Goal: Task Accomplishment & Management: Complete application form

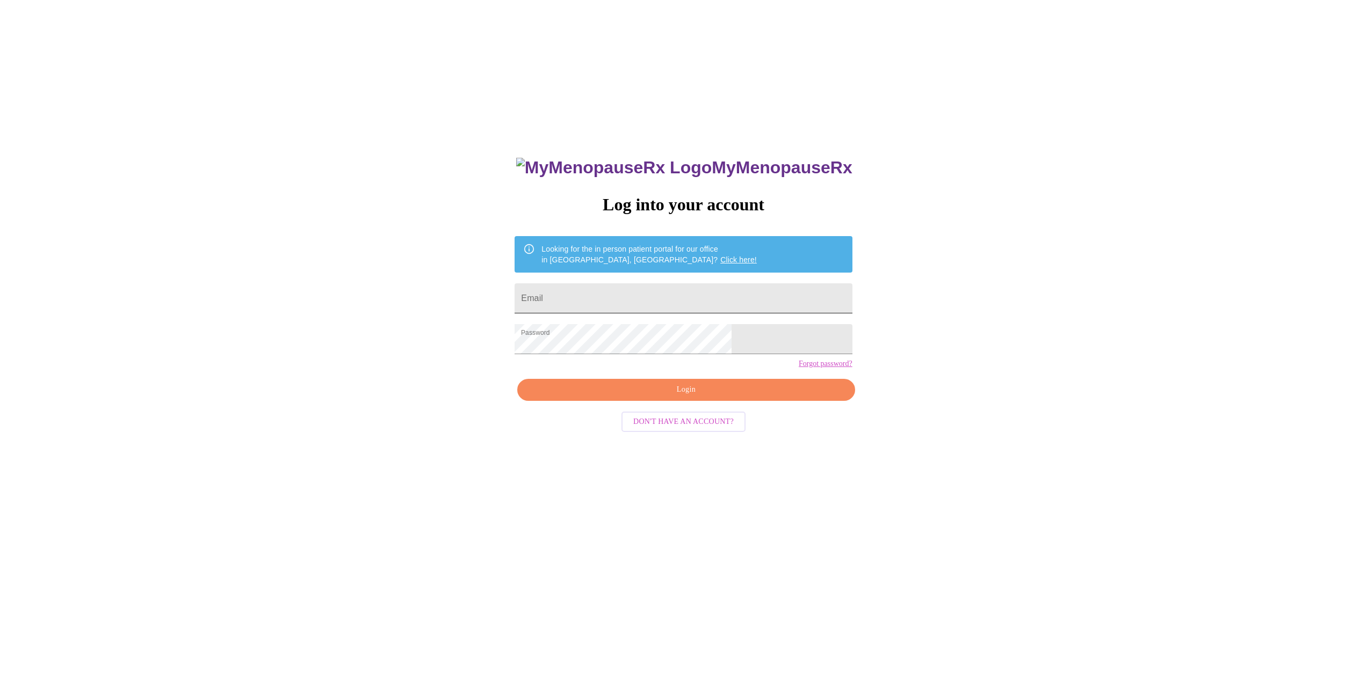
click at [611, 293] on input "Email" at bounding box center [682, 299] width 337 height 30
type input "[EMAIL_ADDRESS][DOMAIN_NAME]"
click at [681, 397] on span "Login" at bounding box center [685, 389] width 313 height 13
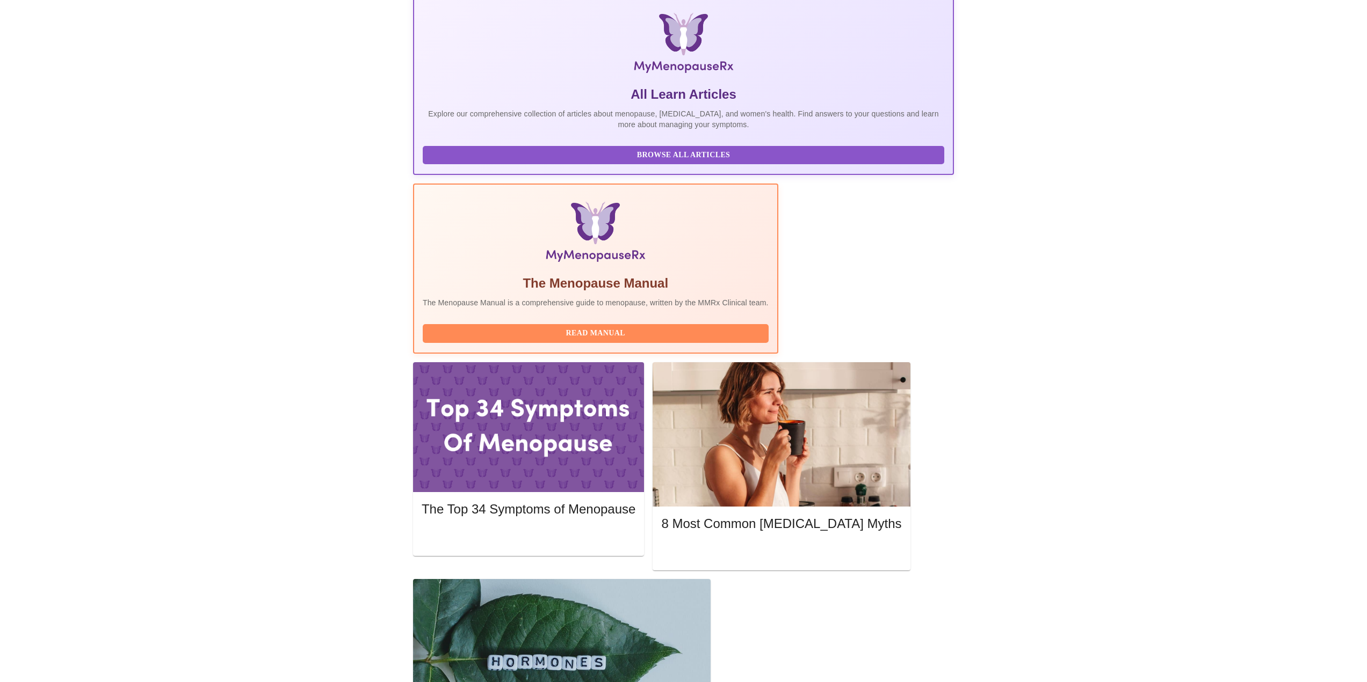
scroll to position [161, 0]
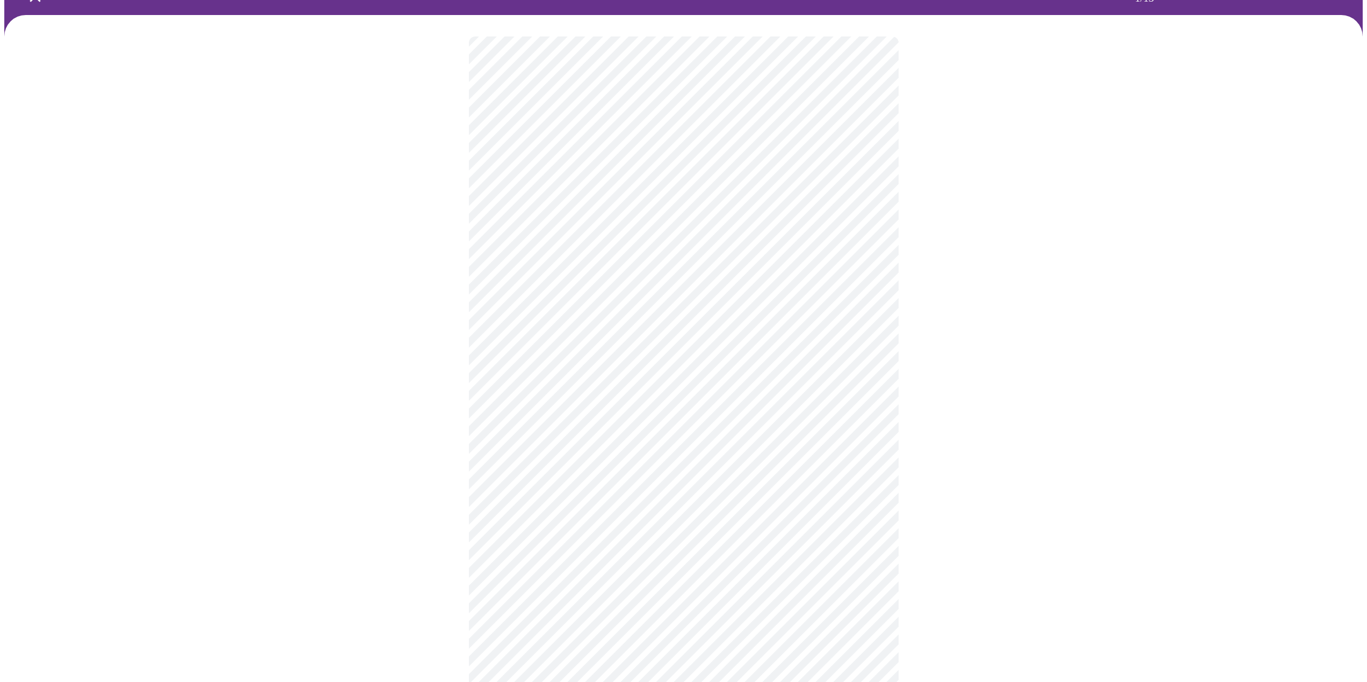
scroll to position [107, 0]
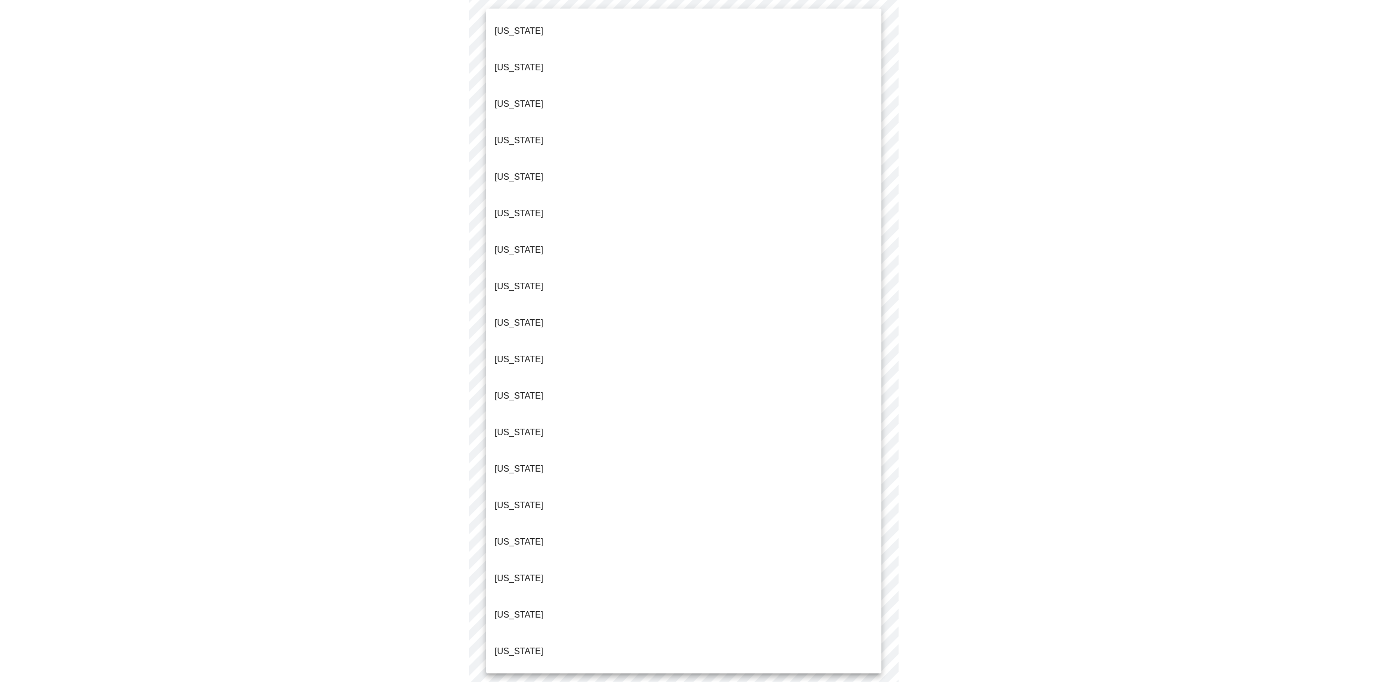
click at [574, 129] on body "MyMenopauseRx Appointments Messaging 1 Labs 1 Uploads Medications Community Ref…" at bounding box center [687, 387] width 1366 height 981
click at [518, 317] on p "[US_STATE]" at bounding box center [519, 323] width 49 height 13
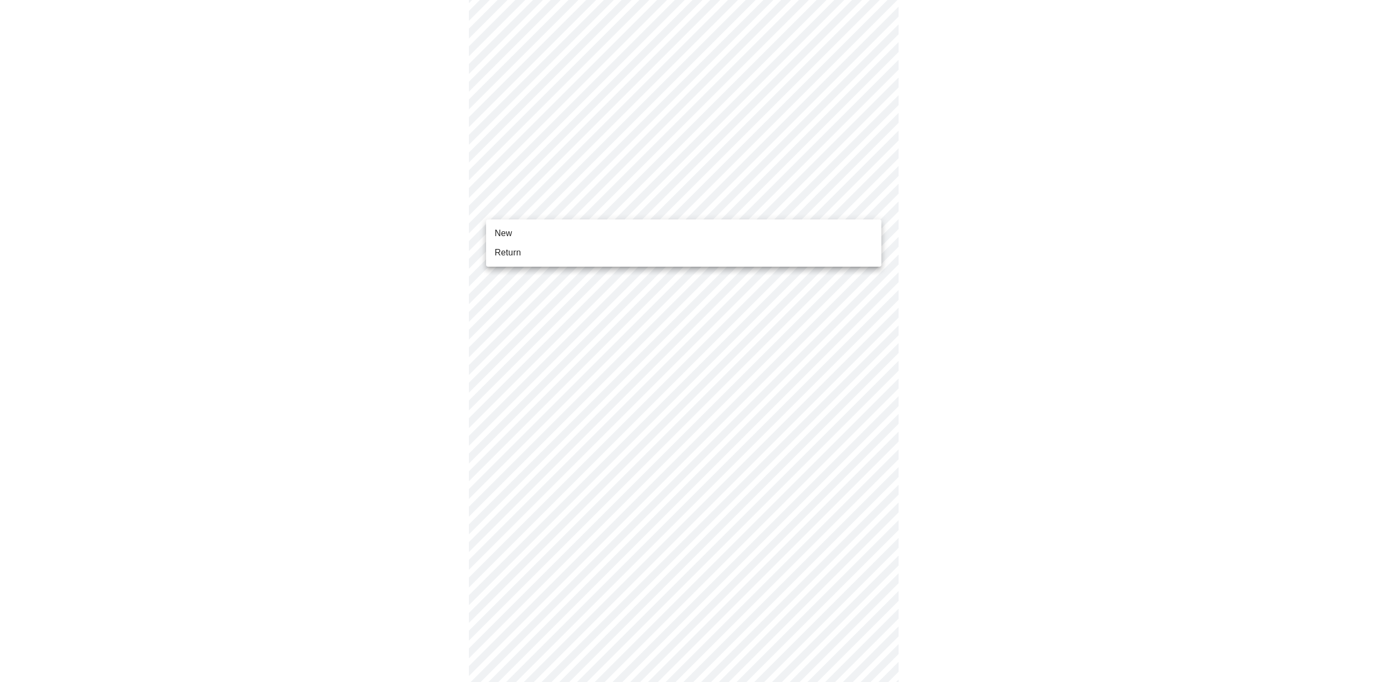
click at [542, 210] on body "MyMenopauseRx Appointments Messaging 1 Labs 1 Uploads Medications Community Ref…" at bounding box center [687, 384] width 1366 height 975
click at [511, 256] on span "Return" at bounding box center [508, 252] width 26 height 13
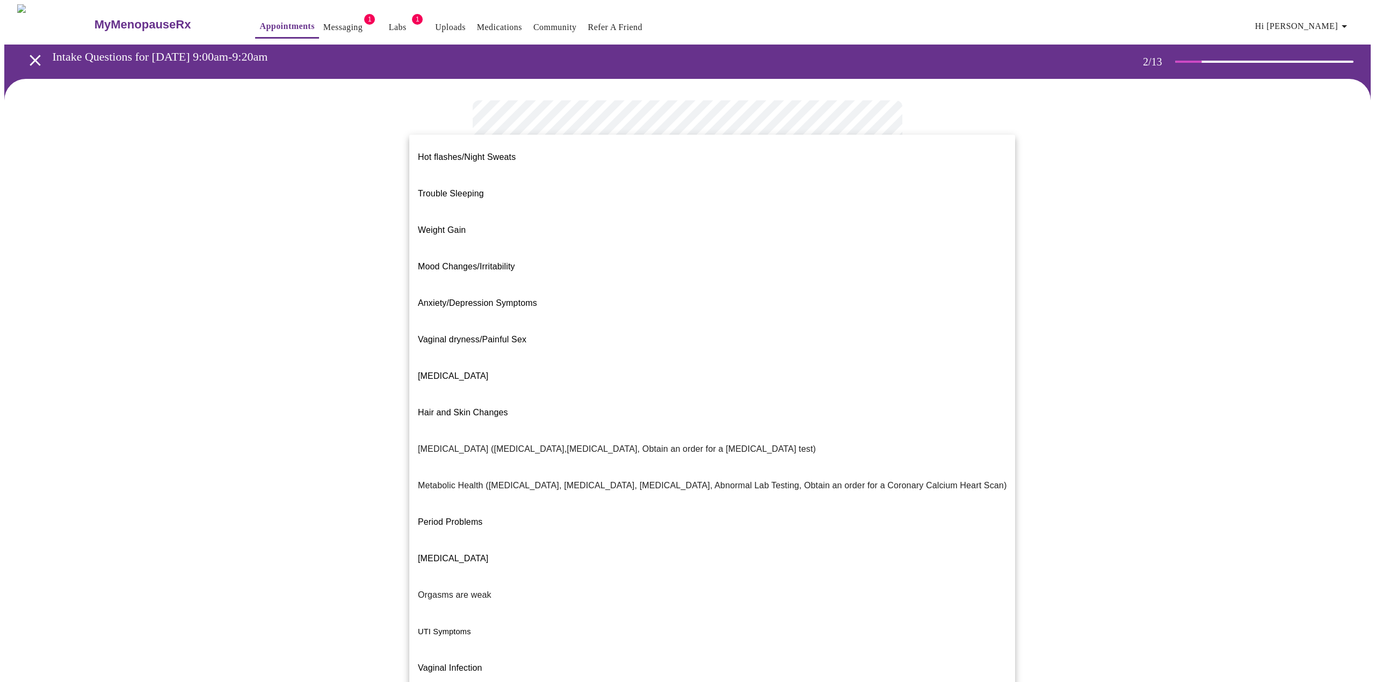
click at [633, 228] on body "MyMenopauseRx Appointments Messaging 1 Labs 1 Uploads Medications Community Ref…" at bounding box center [687, 326] width 1366 height 645
click at [450, 226] on span "Weight Gain" at bounding box center [442, 230] width 48 height 9
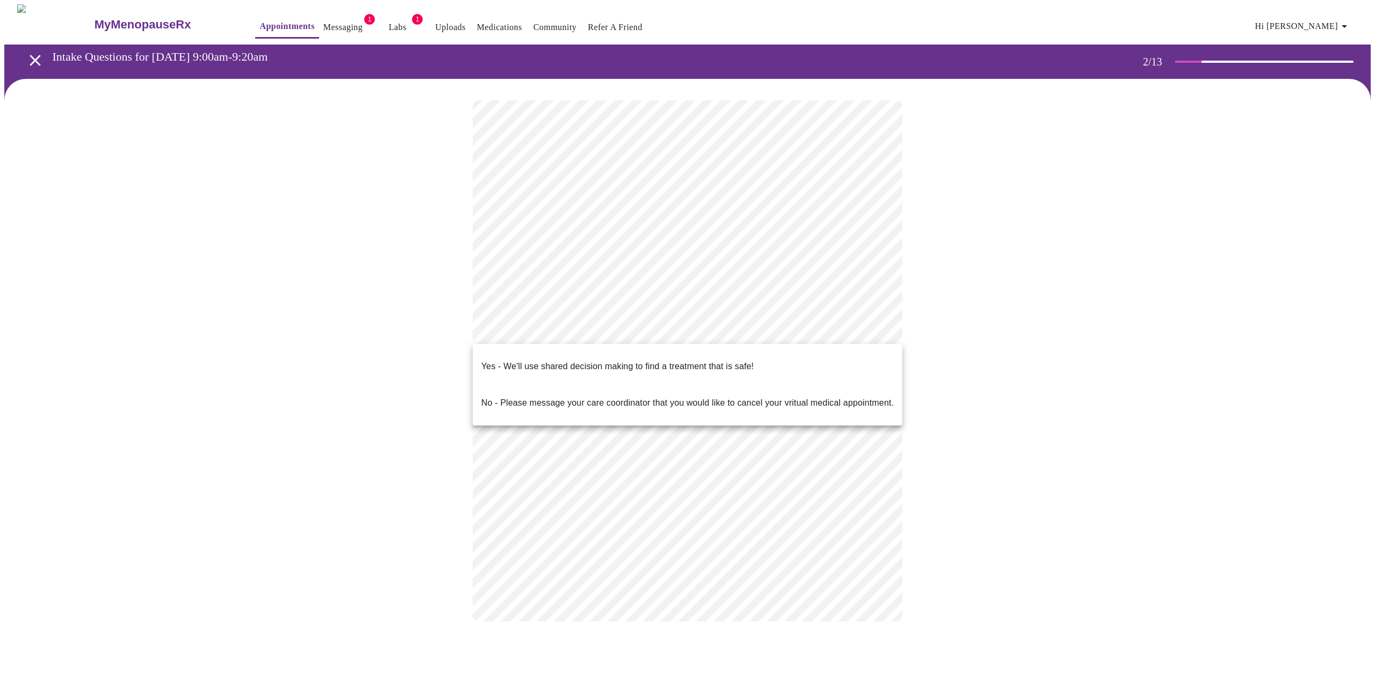
click at [551, 327] on body "MyMenopauseRx Appointments Messaging 1 Labs 1 Uploads Medications Community Ref…" at bounding box center [687, 323] width 1366 height 639
drag, startPoint x: 520, startPoint y: 386, endPoint x: 520, endPoint y: 357, distance: 28.5
click at [520, 357] on ul "Yes - We'll use shared decision making to find a treatment that is safe! No - P…" at bounding box center [688, 385] width 430 height 82
click at [518, 360] on p "Yes - We'll use shared decision making to find a treatment that is safe!" at bounding box center [617, 366] width 272 height 13
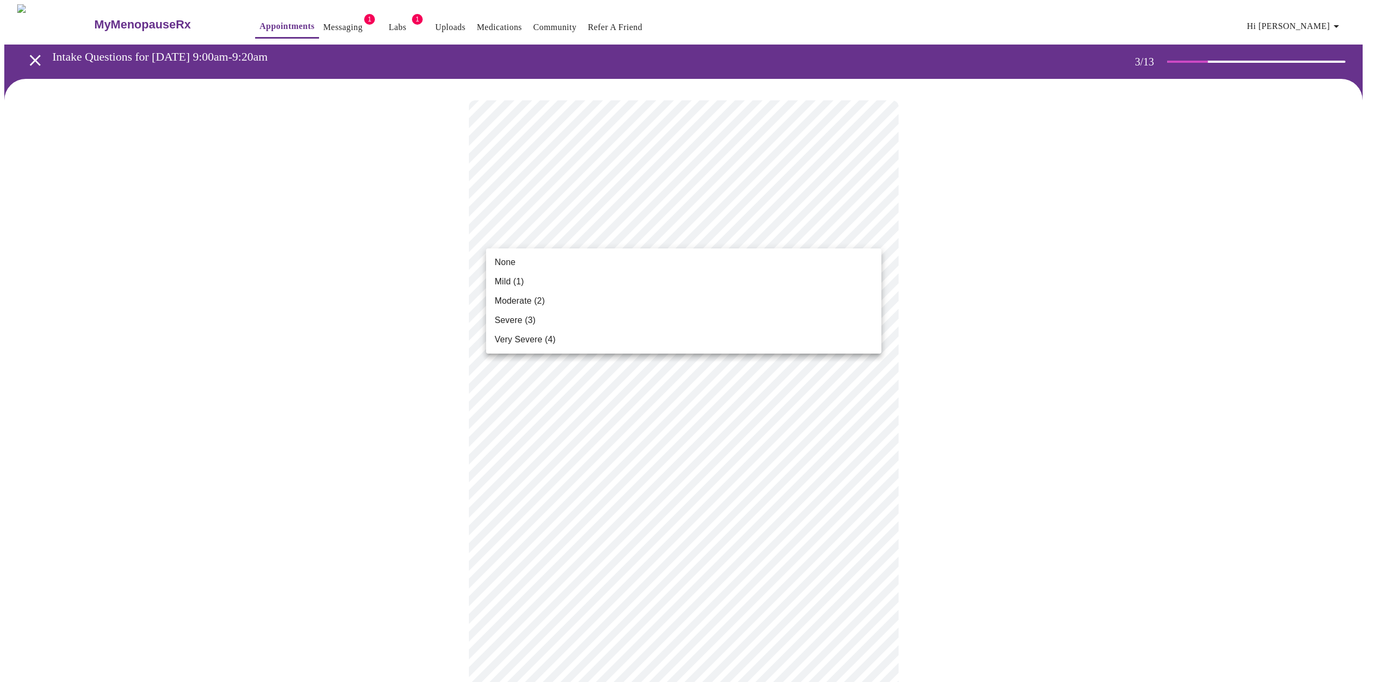
click at [523, 306] on span "Moderate (2)" at bounding box center [520, 301] width 50 height 13
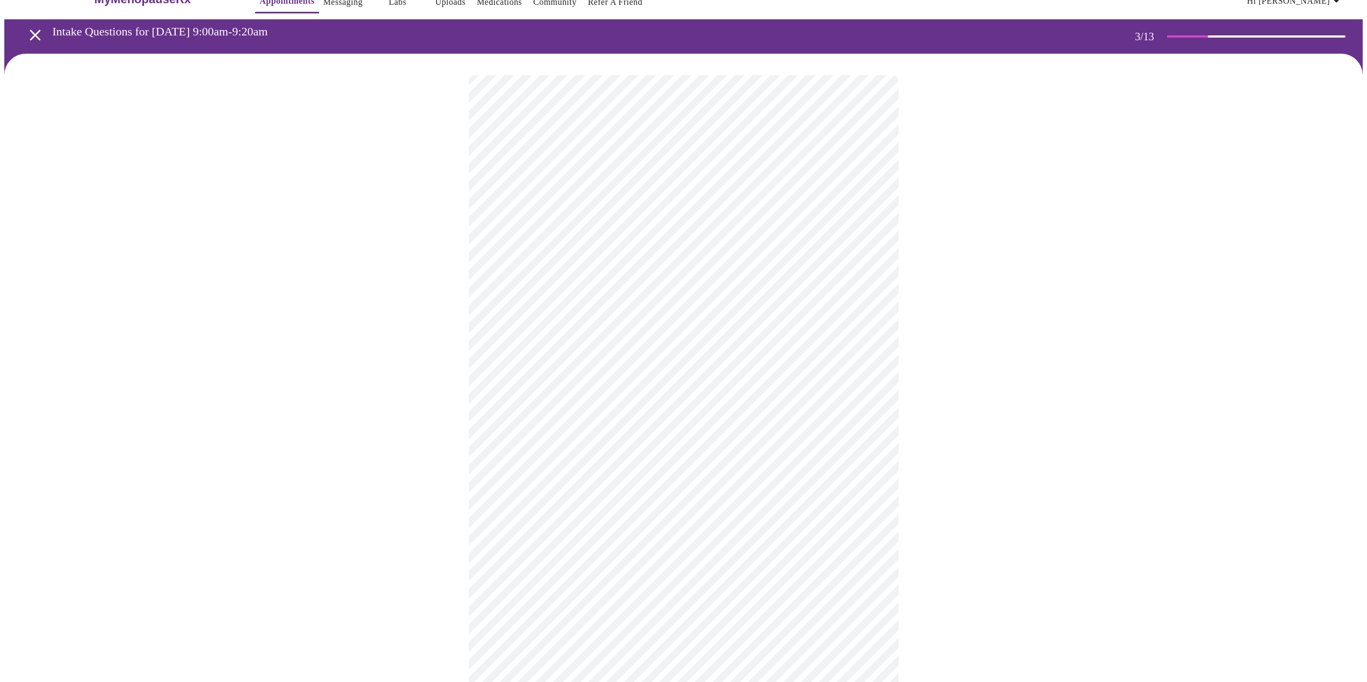
scroll to position [107, 0]
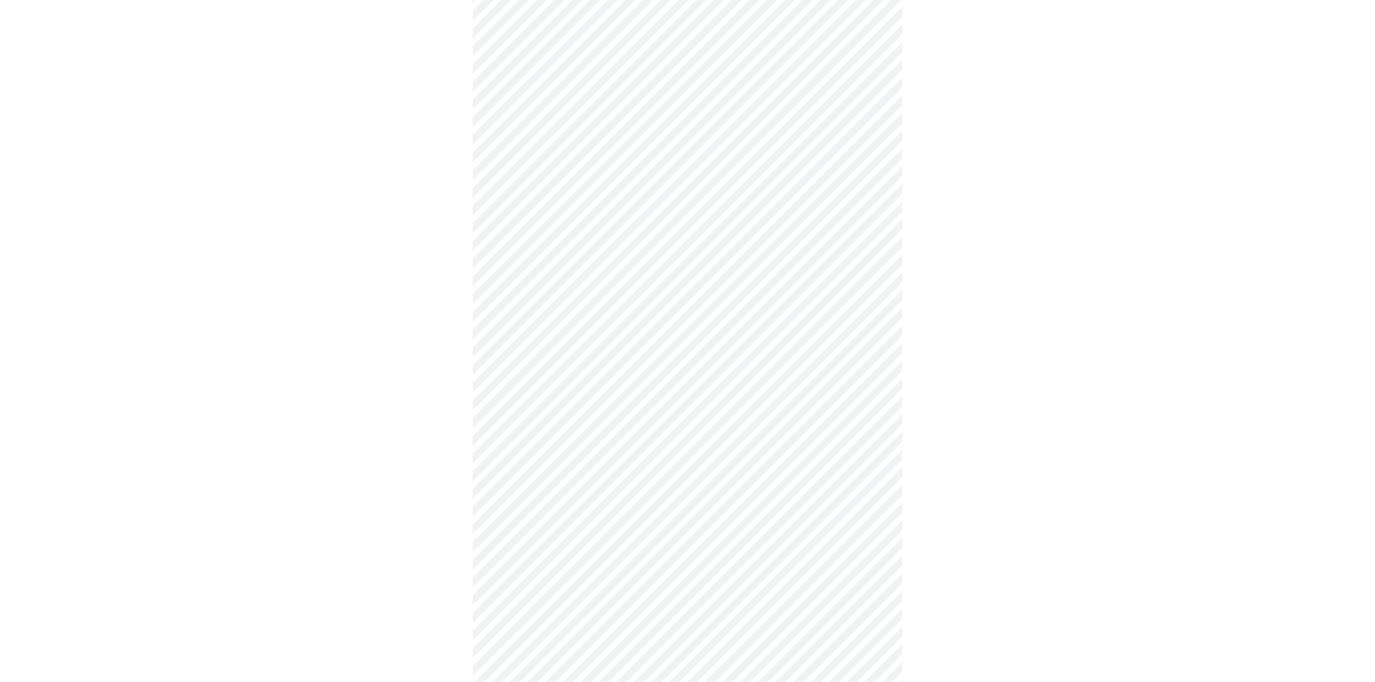
click at [572, 219] on body "MyMenopauseRx Appointments Messaging 1 Labs 1 Uploads Medications Community Ref…" at bounding box center [687, 603] width 1366 height 1413
click at [517, 233] on li "None" at bounding box center [683, 239] width 395 height 19
click at [533, 294] on body "MyMenopauseRx Appointments Messaging 1 Labs 1 Uploads Medications Community Ref…" at bounding box center [687, 596] width 1366 height 1398
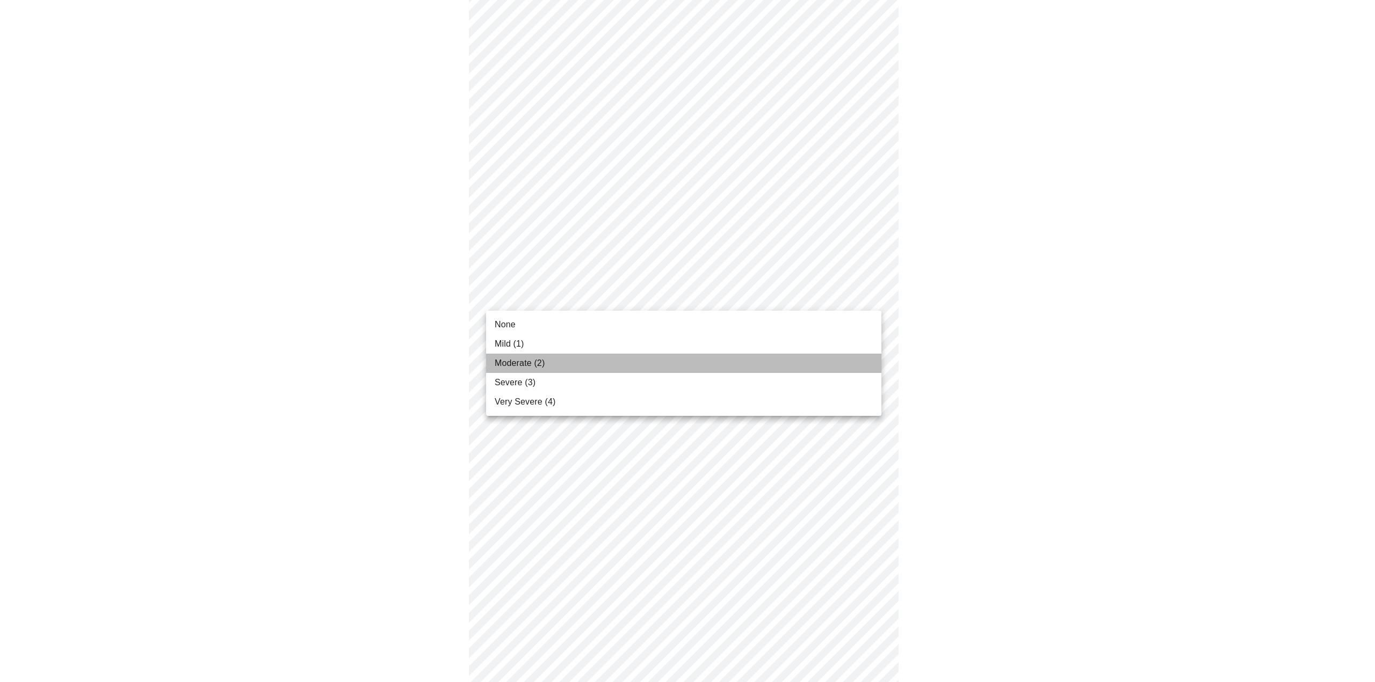
click at [526, 360] on span "Moderate (2)" at bounding box center [520, 363] width 50 height 13
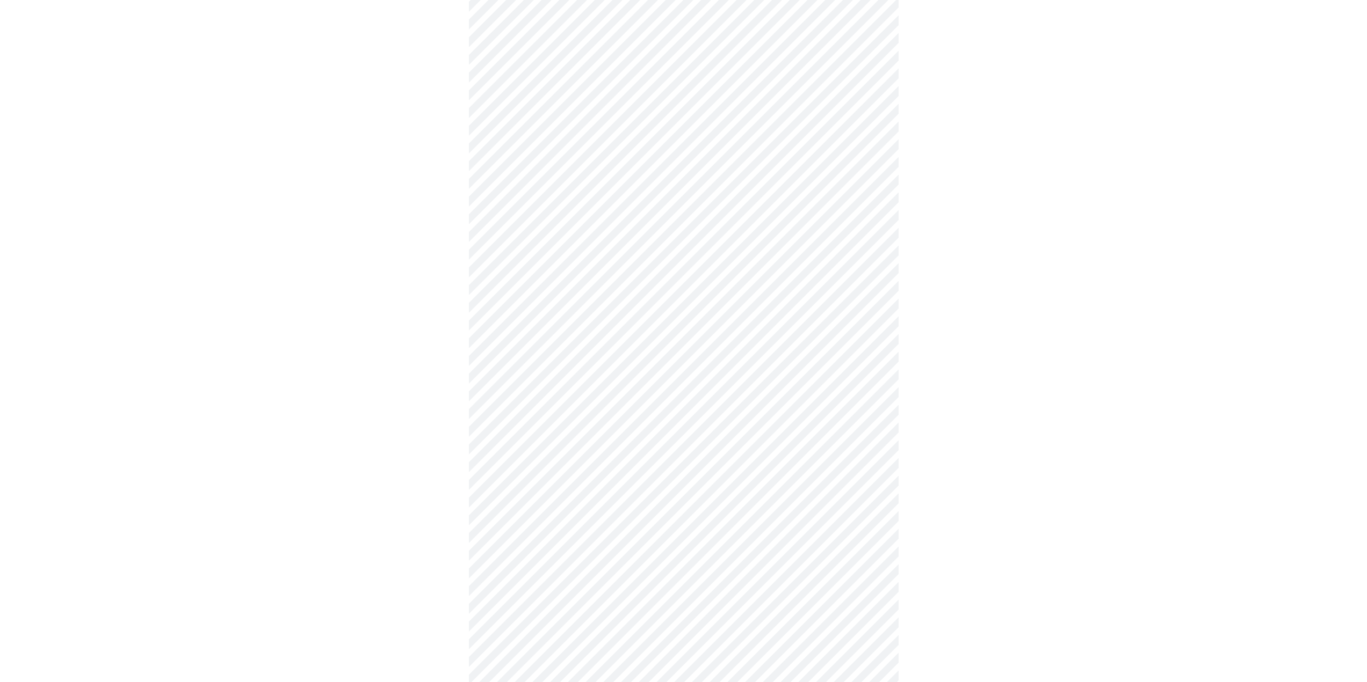
scroll to position [215, 0]
click at [567, 279] on body "MyMenopauseRx Appointments Messaging 1 Labs 1 Uploads Medications Community Ref…" at bounding box center [687, 481] width 1366 height 1383
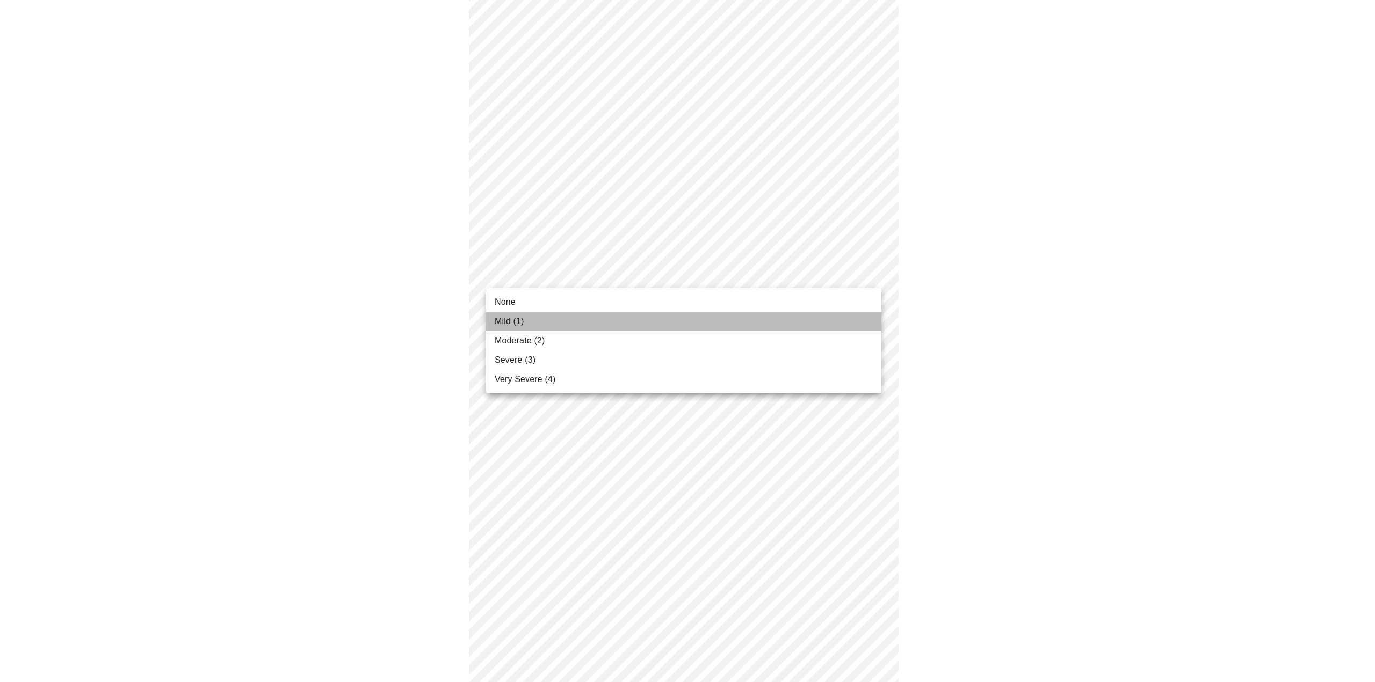
click at [514, 316] on span "Mild (1)" at bounding box center [510, 321] width 30 height 13
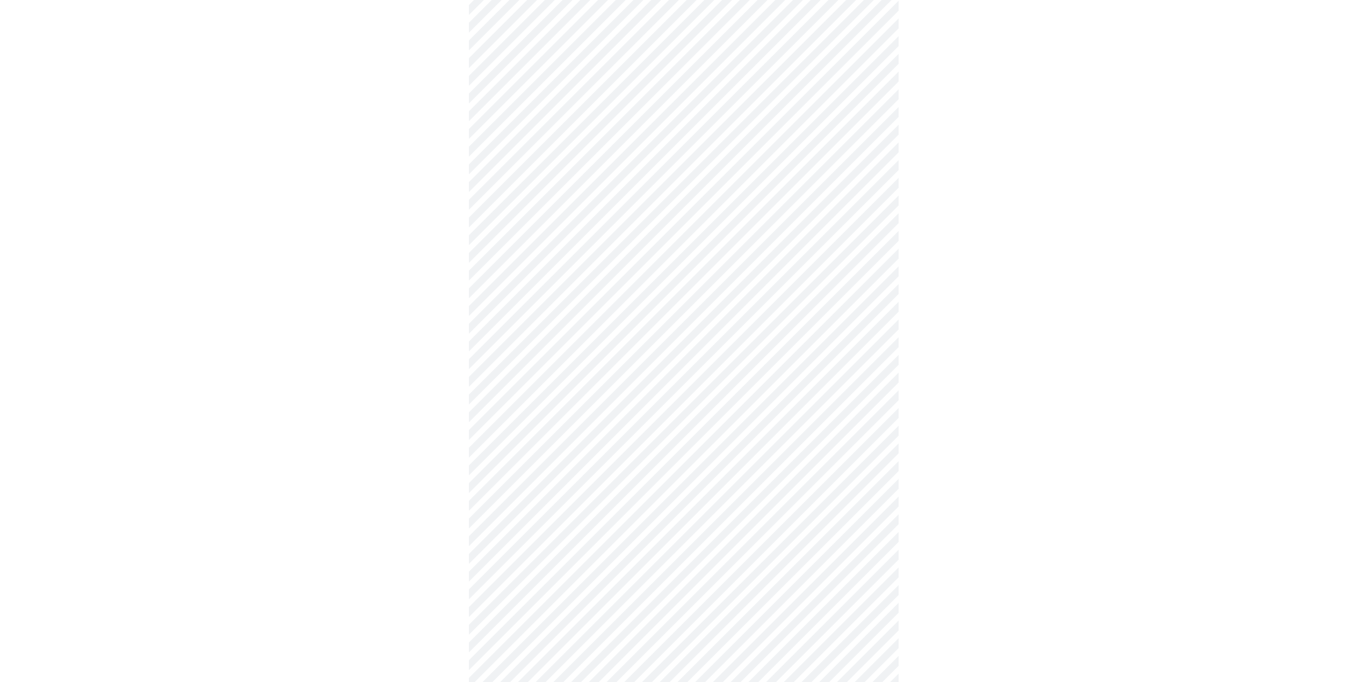
scroll to position [322, 0]
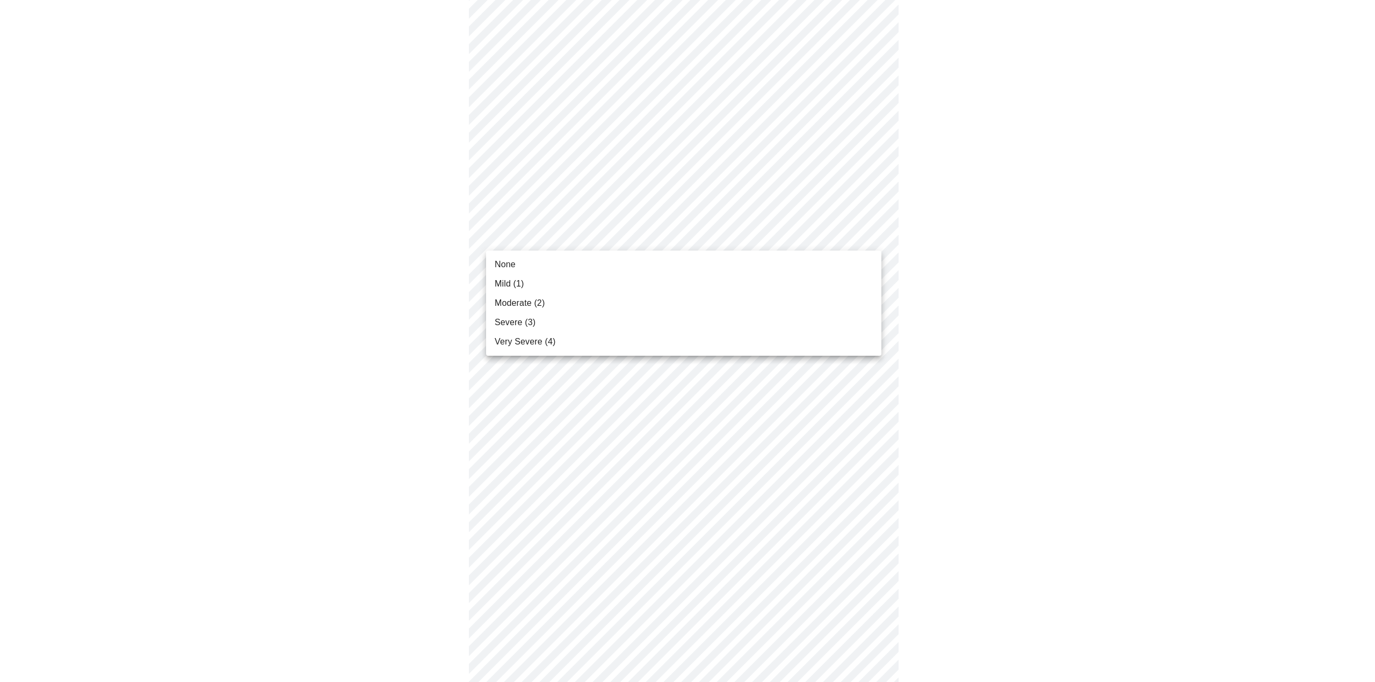
click at [556, 239] on body "MyMenopauseRx Appointments Messaging 1 Labs 1 Uploads Medications Community Ref…" at bounding box center [687, 366] width 1366 height 1368
click at [521, 285] on span "Mild (1)" at bounding box center [510, 284] width 30 height 13
click at [548, 314] on body "MyMenopauseRx Appointments Messaging 1 Labs 1 Uploads Medications Community Ref…" at bounding box center [687, 358] width 1366 height 1353
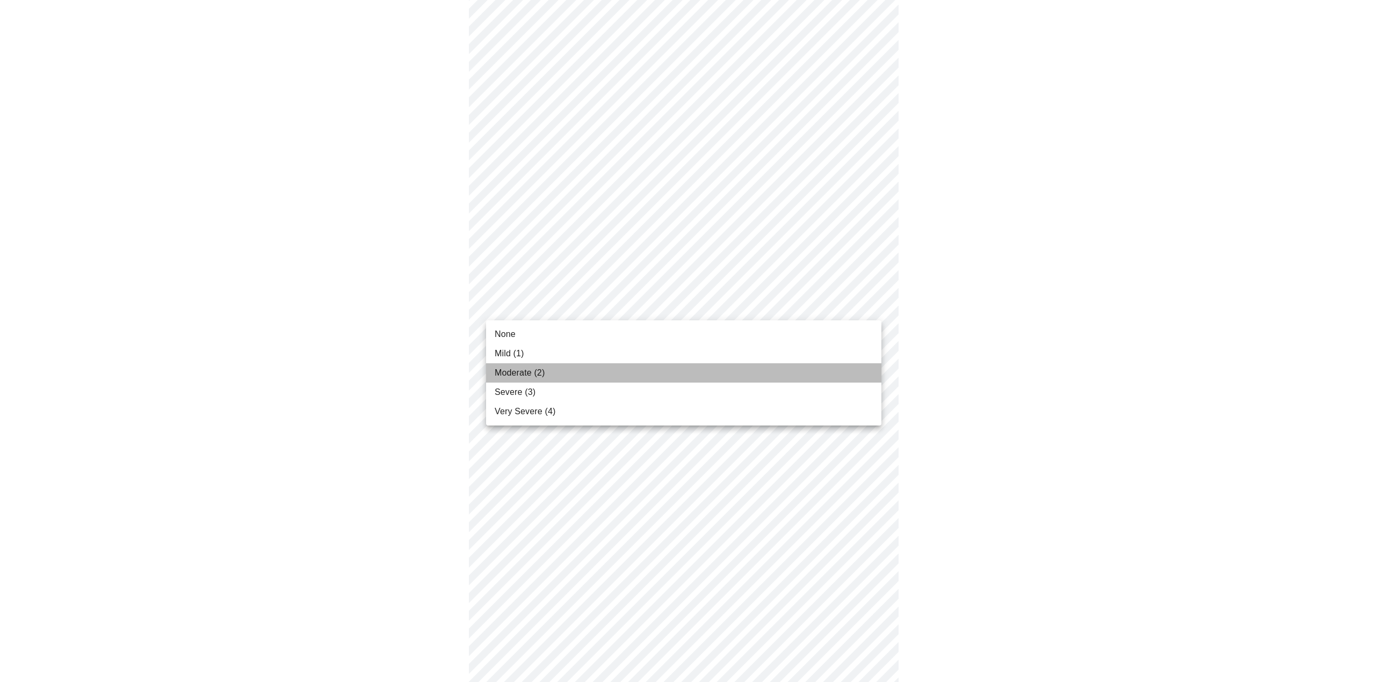
click at [524, 373] on span "Moderate (2)" at bounding box center [520, 373] width 50 height 13
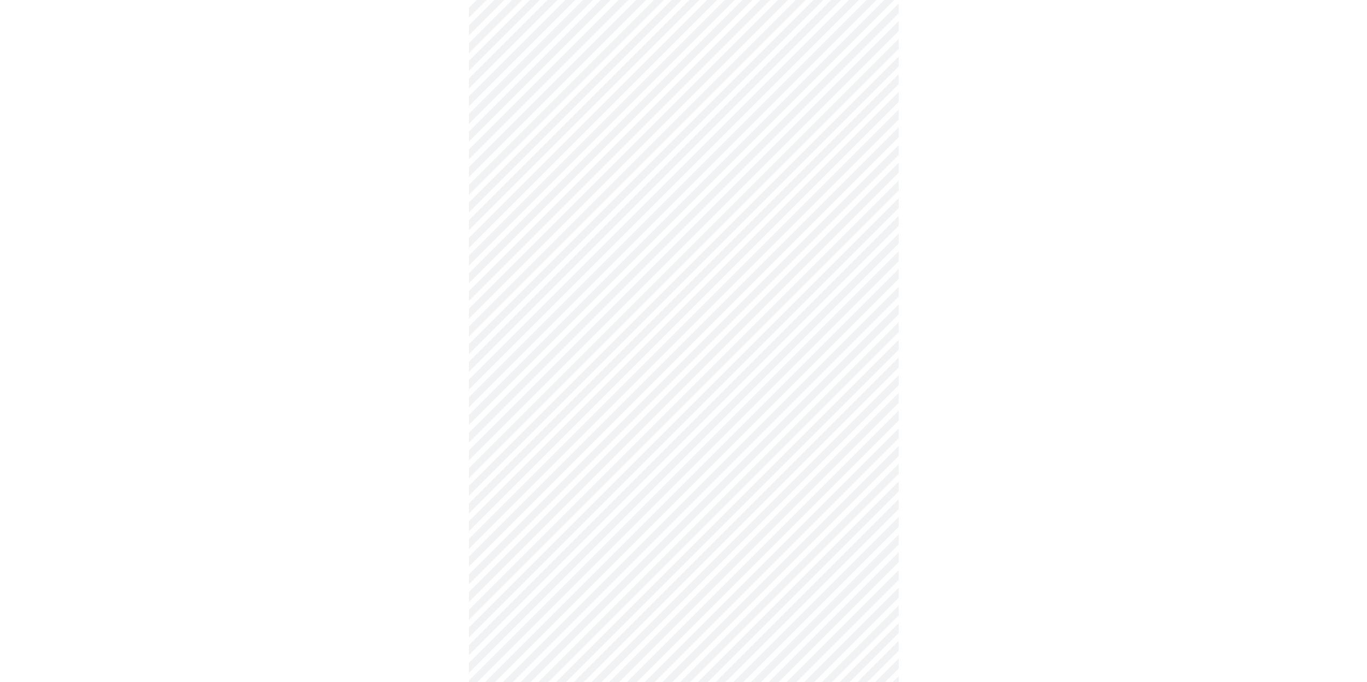
scroll to position [483, 0]
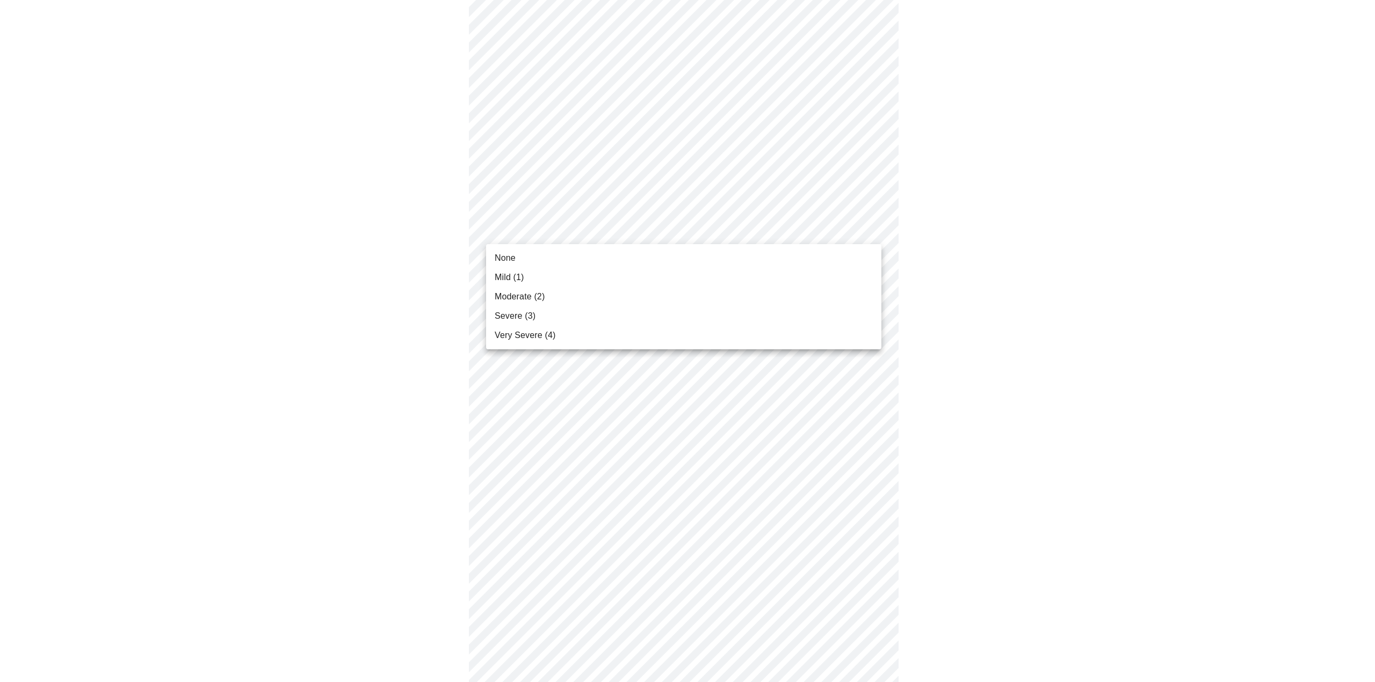
click at [564, 228] on body "MyMenopauseRx Appointments Messaging 1 Labs 1 Uploads Medications Community Ref…" at bounding box center [687, 190] width 1366 height 1338
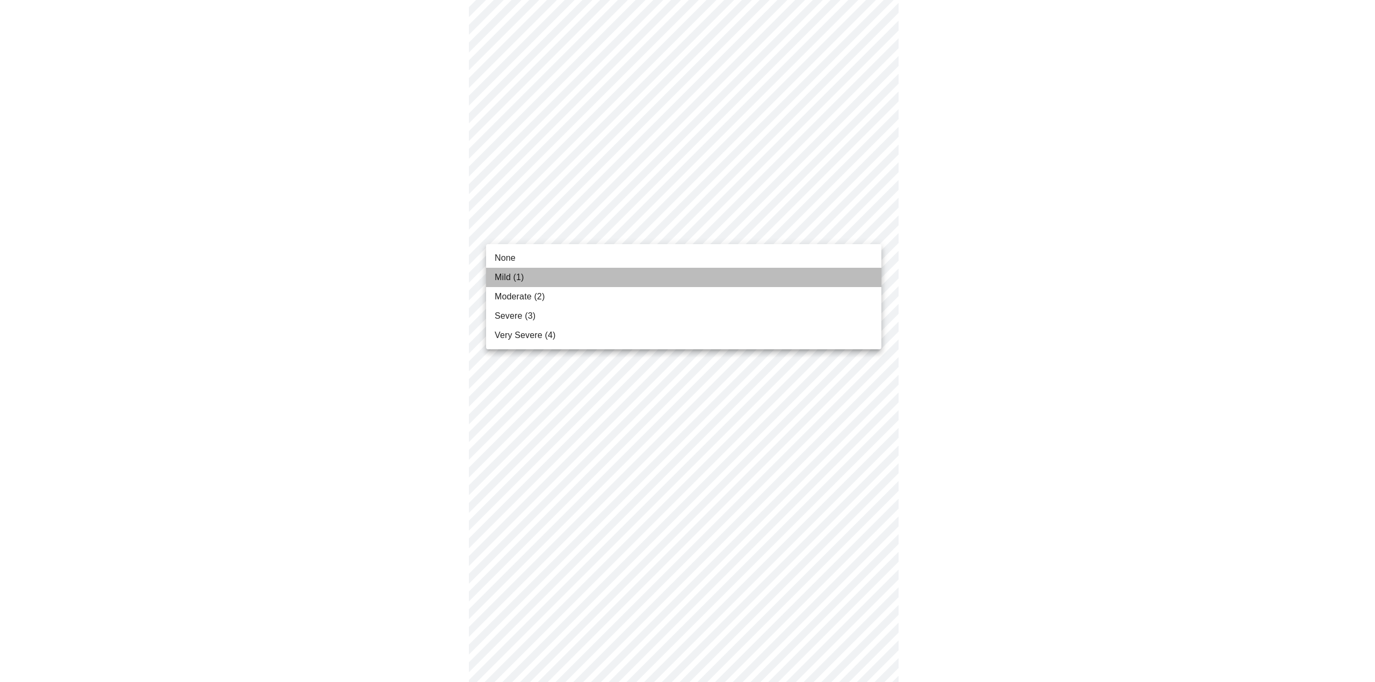
click at [514, 274] on span "Mild (1)" at bounding box center [510, 277] width 30 height 13
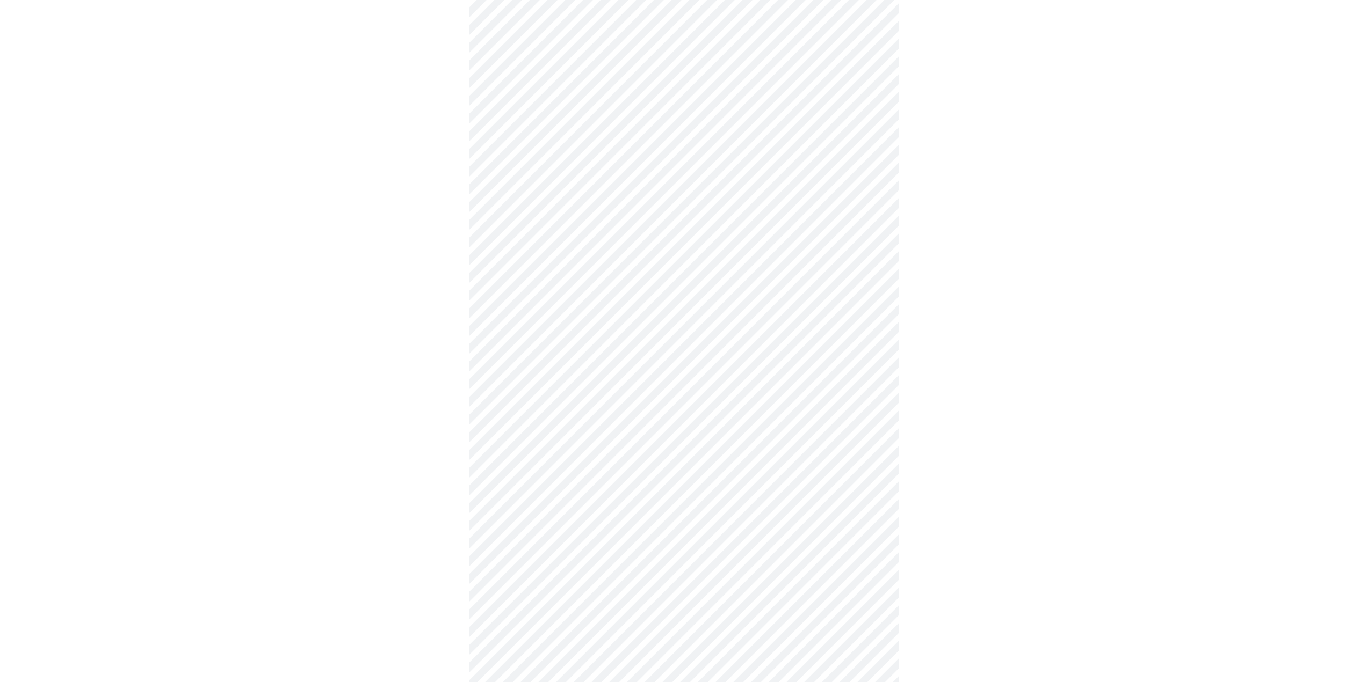
scroll to position [591, 0]
click at [574, 211] on body "MyMenopauseRx Appointments Messaging 1 Labs 1 Uploads Medications Community Ref…" at bounding box center [683, 75] width 1358 height 1323
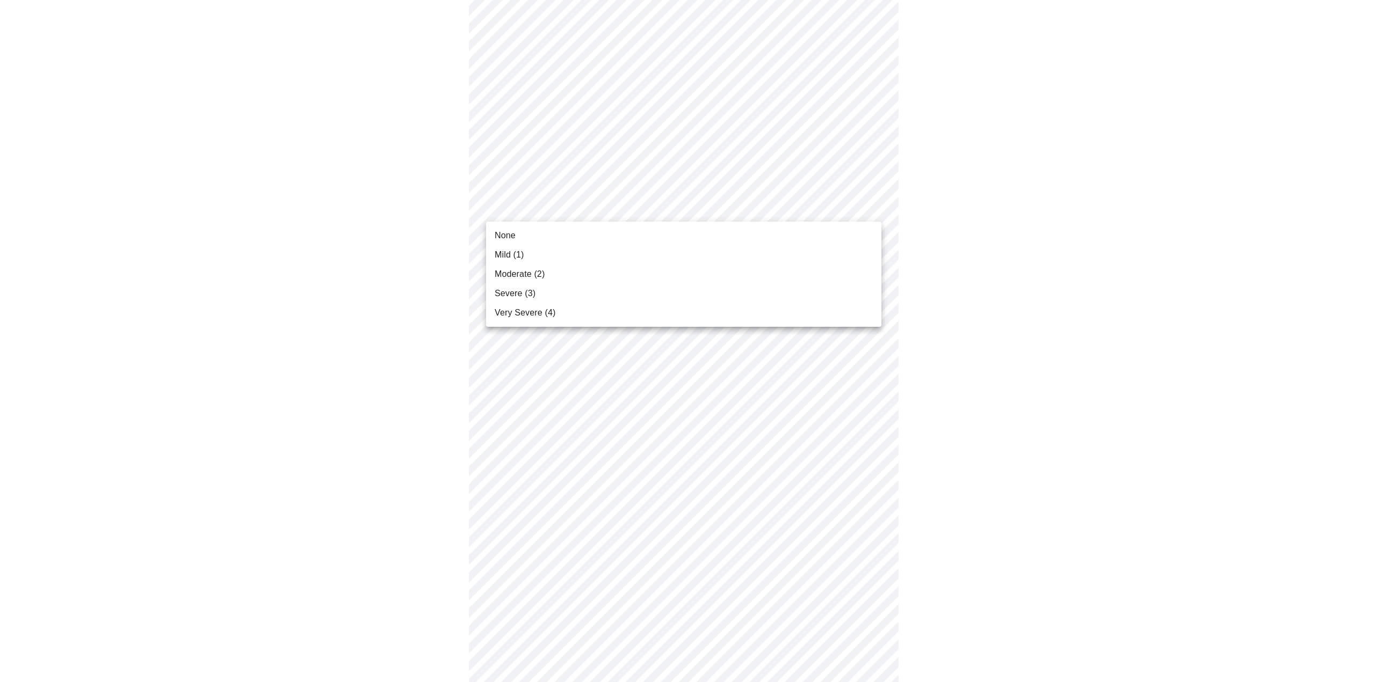
click at [520, 274] on span "Moderate (2)" at bounding box center [520, 274] width 50 height 13
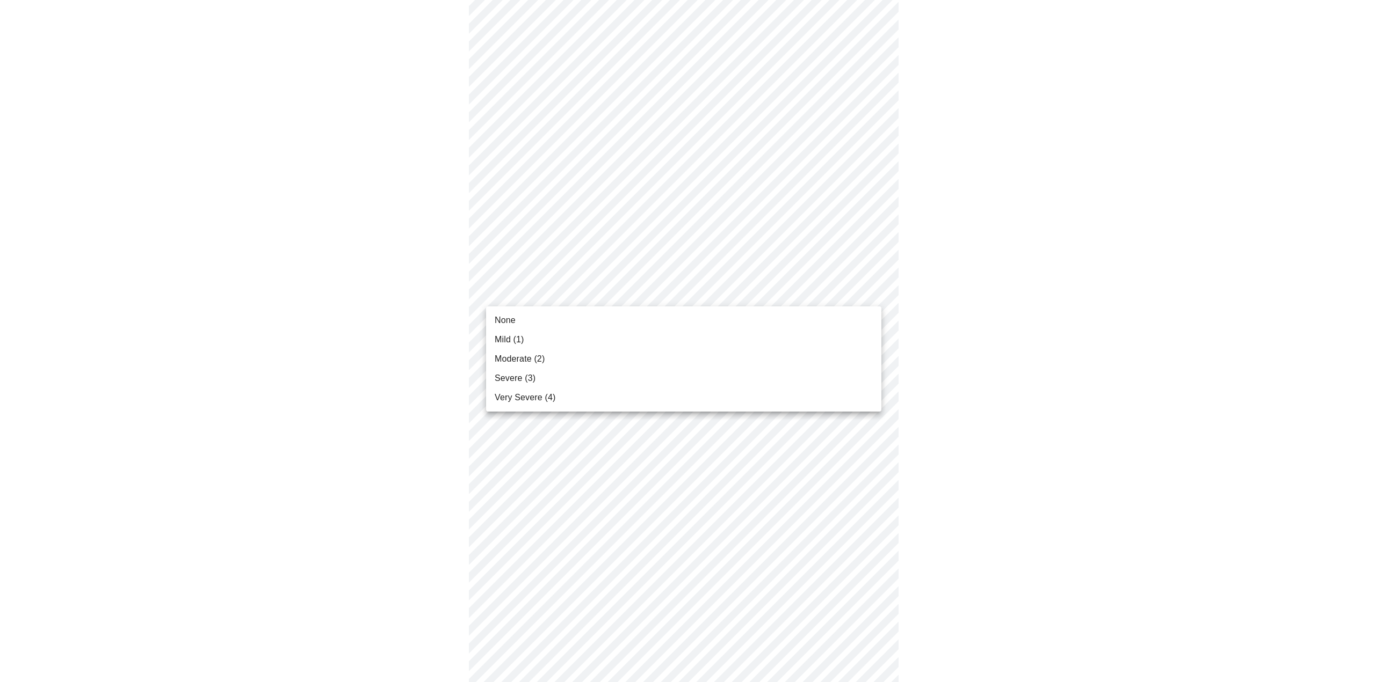
click at [578, 291] on body "MyMenopauseRx Appointments Messaging 1 Labs 1 Uploads Medications Community Ref…" at bounding box center [687, 68] width 1366 height 1308
click at [528, 399] on span "Very Severe (4)" at bounding box center [525, 397] width 61 height 13
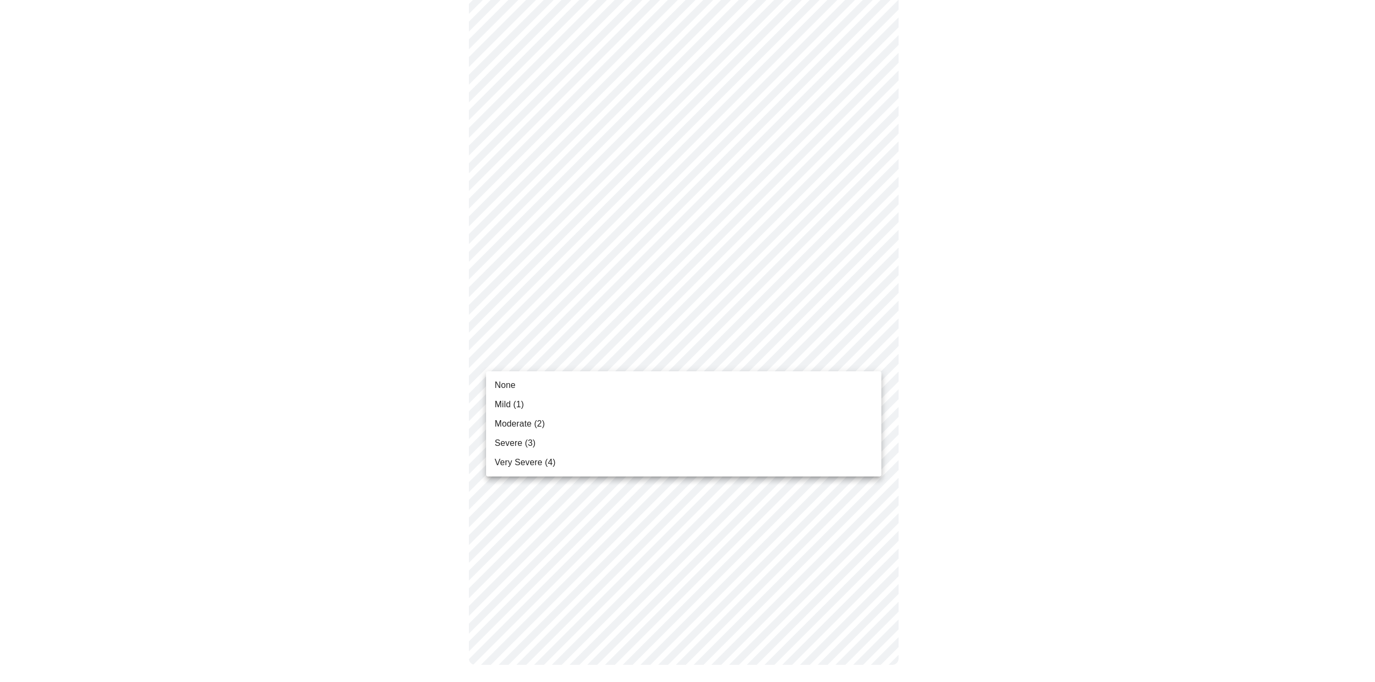
click at [550, 356] on body "MyMenopauseRx Appointments Messaging 1 Labs 1 Uploads Medications Community Ref…" at bounding box center [687, 40] width 1366 height 1293
click at [528, 442] on span "Severe (3)" at bounding box center [515, 443] width 41 height 13
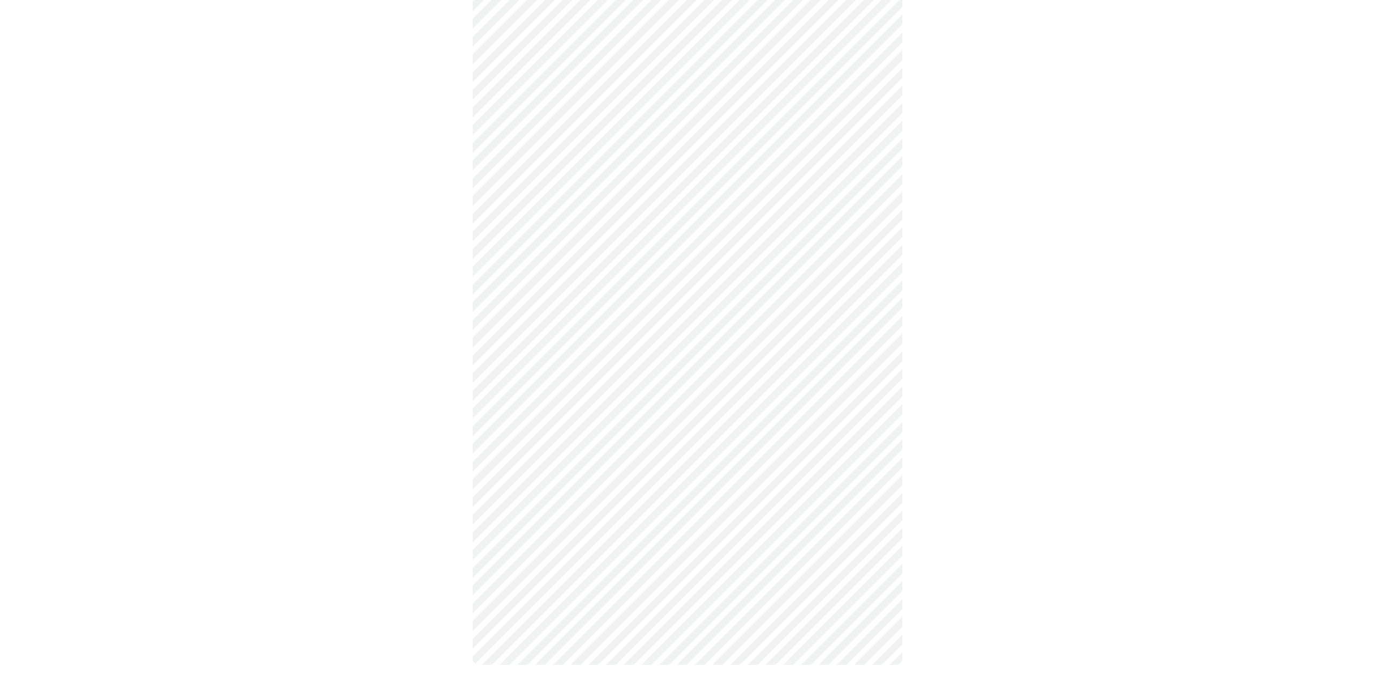
click at [586, 466] on body "MyMenopauseRx Appointments Messaging 1 Labs 1 Uploads Medications Community Ref…" at bounding box center [687, 48] width 1366 height 1278
click at [542, 520] on span "Moderate (2)" at bounding box center [520, 524] width 50 height 13
click at [604, 279] on body "MyMenopauseRx Appointments Messaging 1 Labs 1 Uploads Medications Community Ref…" at bounding box center [687, 158] width 1366 height 1060
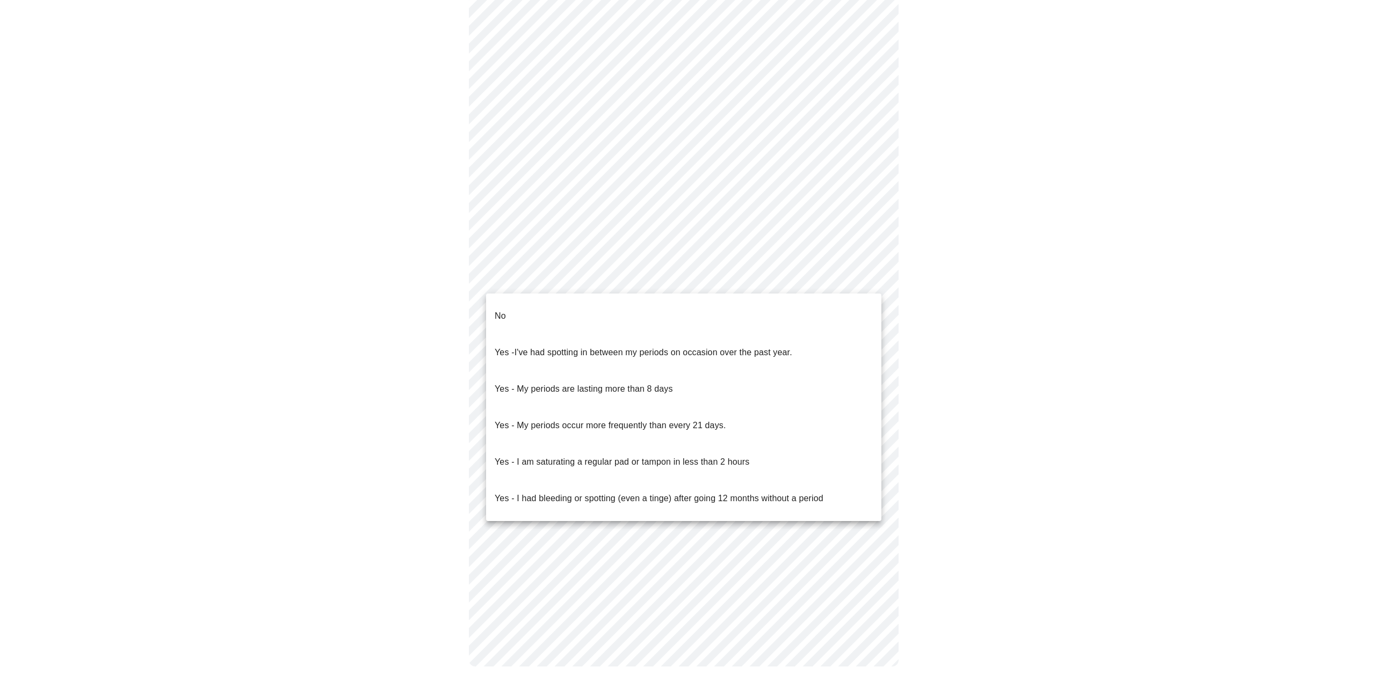
click at [497, 310] on p "No" at bounding box center [500, 316] width 11 height 13
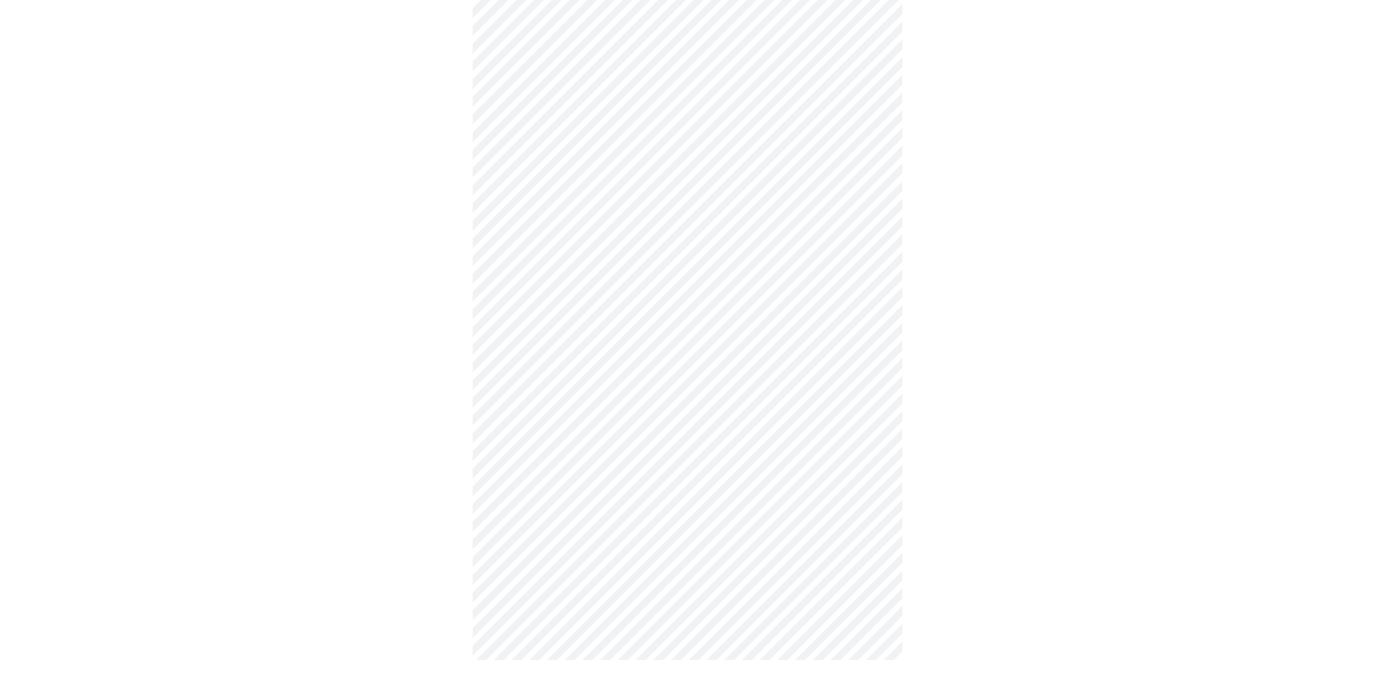
scroll to position [371, 0]
click at [556, 369] on body "MyMenopauseRx Appointments Messaging 1 Labs 1 Uploads Medications Community Ref…" at bounding box center [687, 160] width 1366 height 1054
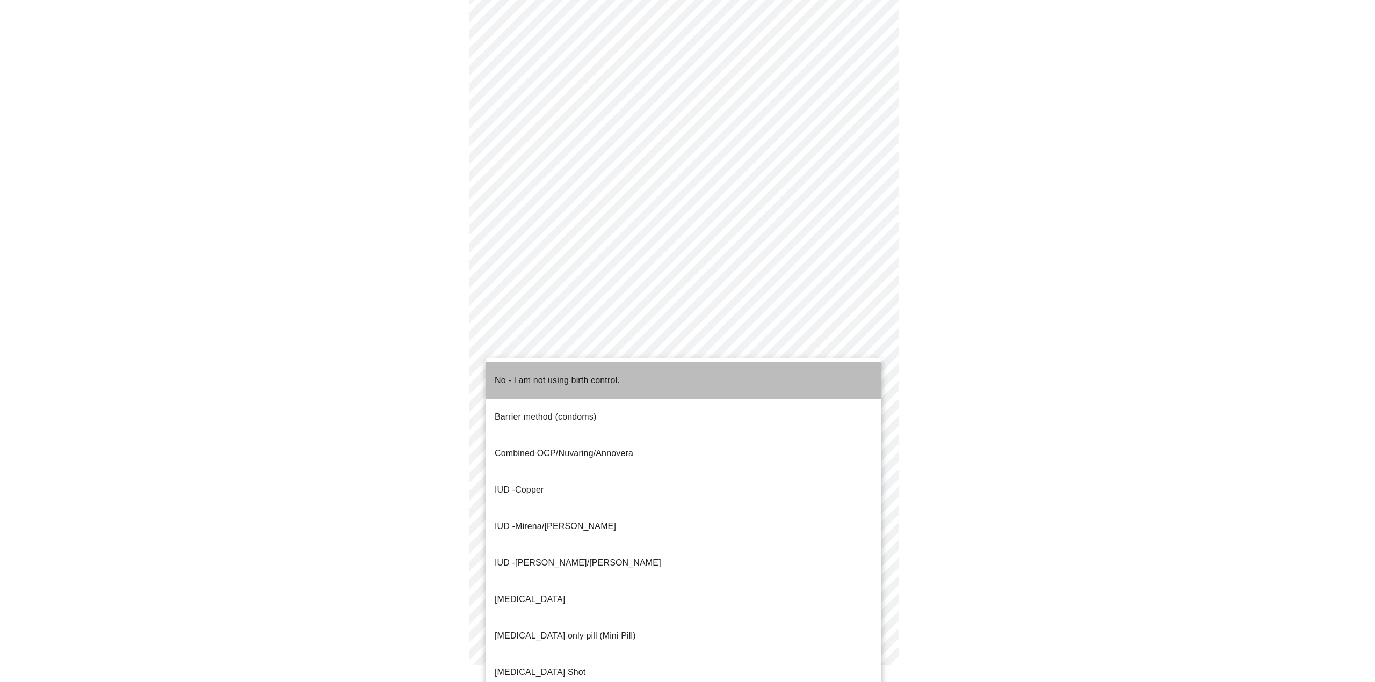
click at [521, 374] on p "No - I am not using birth control." at bounding box center [557, 380] width 125 height 13
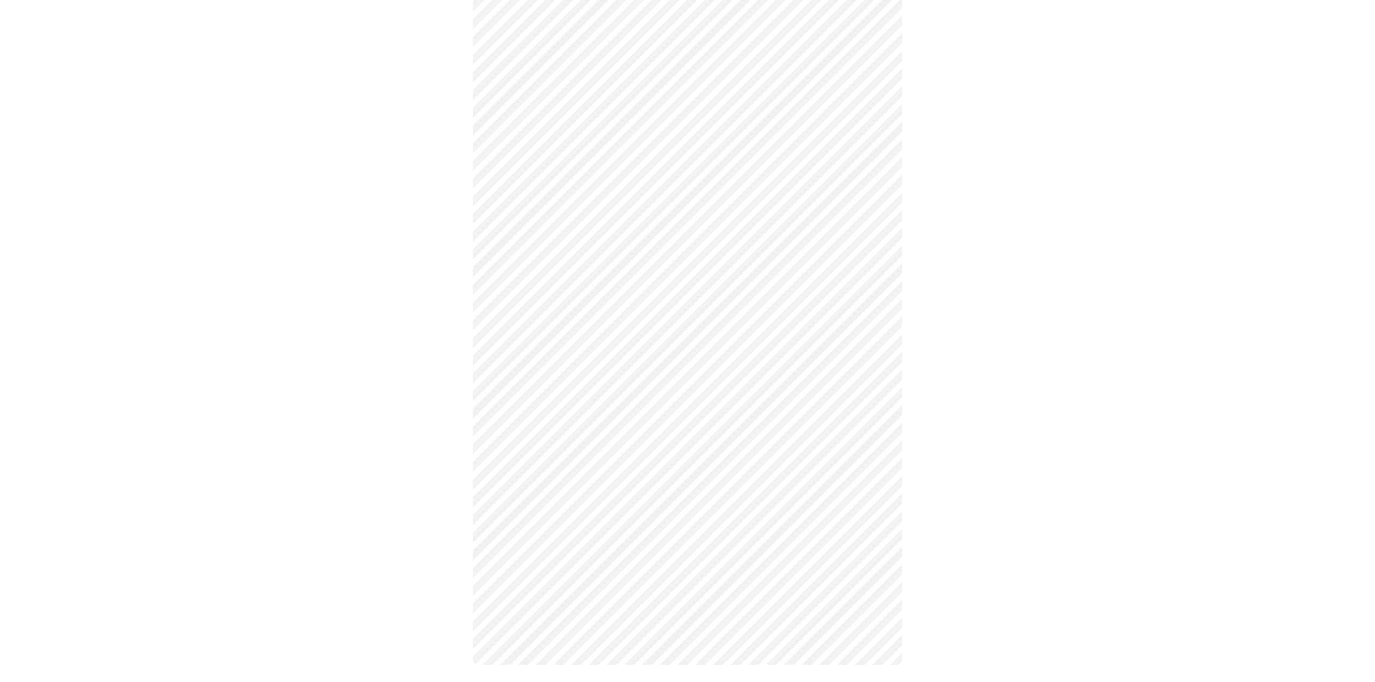
click at [555, 532] on body "MyMenopauseRx Appointments Messaging 1 Labs 1 Uploads Medications Community Ref…" at bounding box center [687, 163] width 1366 height 1047
click at [514, 556] on li "Yes" at bounding box center [683, 569] width 395 height 37
click at [595, 450] on body "MyMenopauseRx Appointments Messaging 1 Labs 1 Uploads Medications Community Ref…" at bounding box center [687, 166] width 1366 height 1041
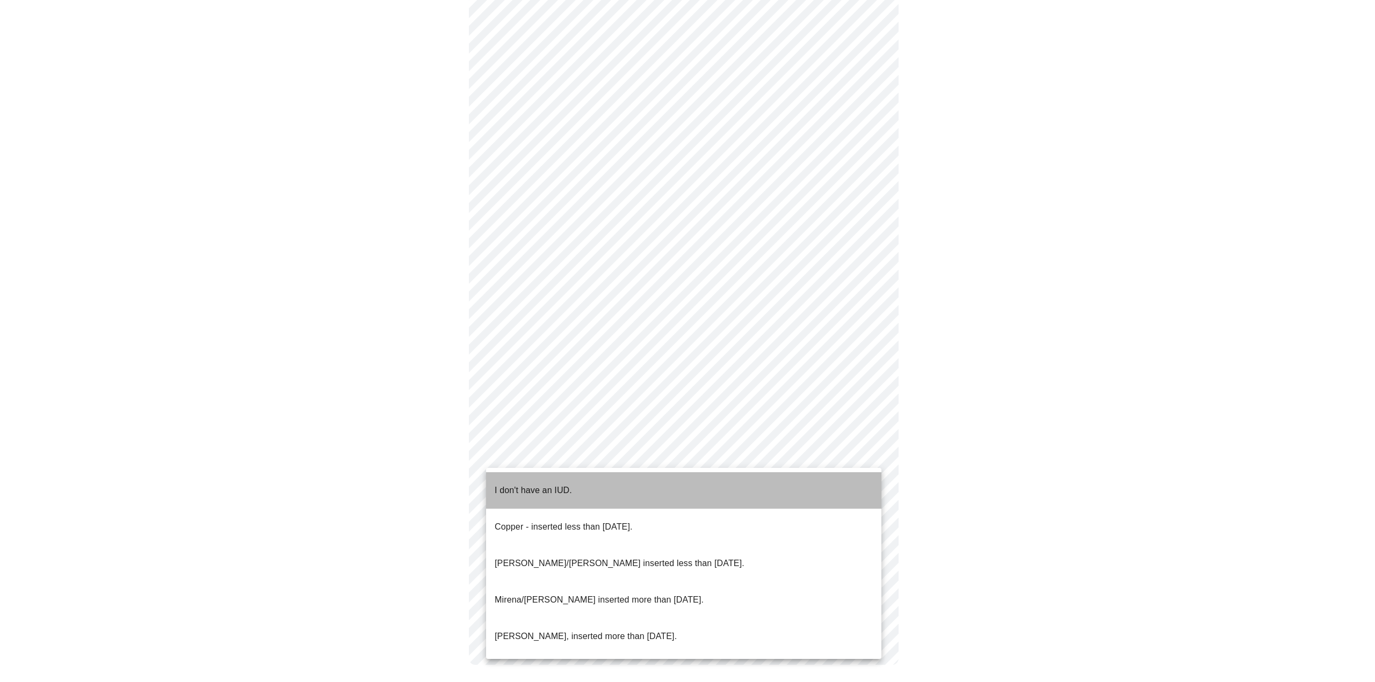
click at [564, 485] on p "I don't have an IUD." at bounding box center [533, 490] width 77 height 13
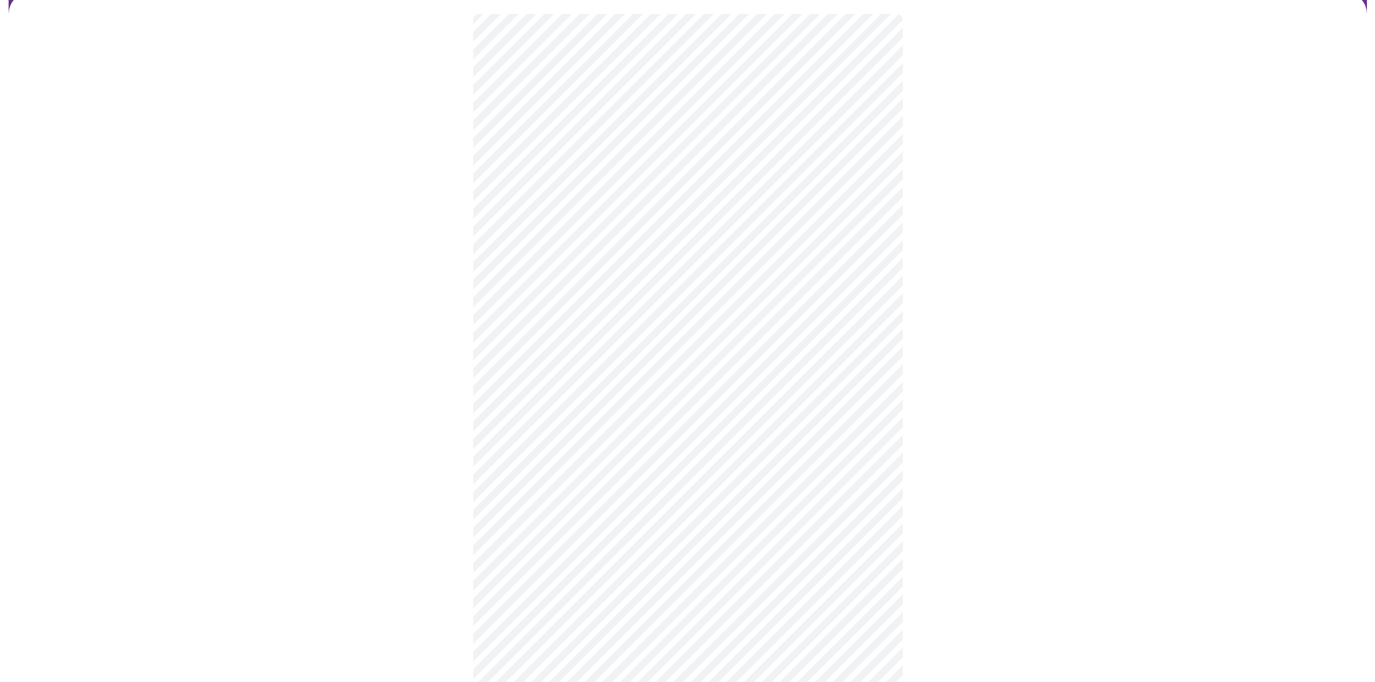
scroll to position [111, 0]
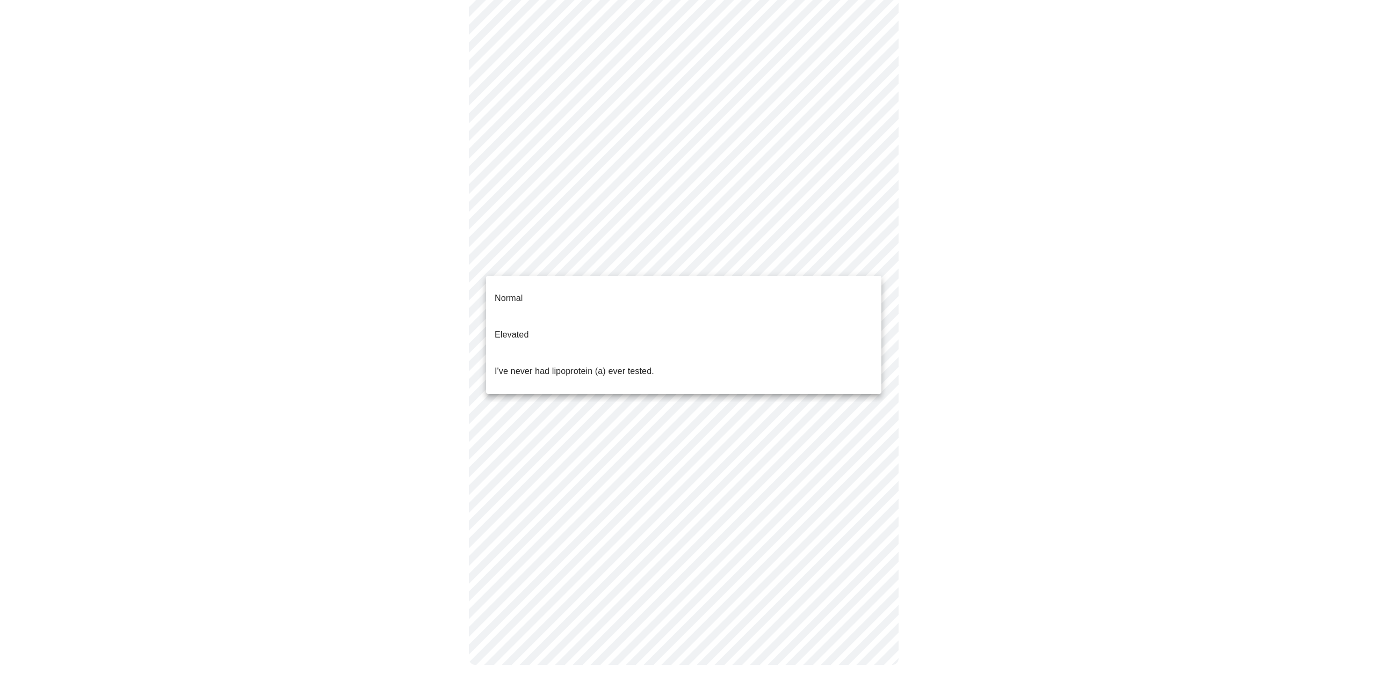
click at [723, 252] on body "MyMenopauseRx Appointments Messaging 1 Labs 1 Uploads Medications Community Ref…" at bounding box center [687, 290] width 1366 height 794
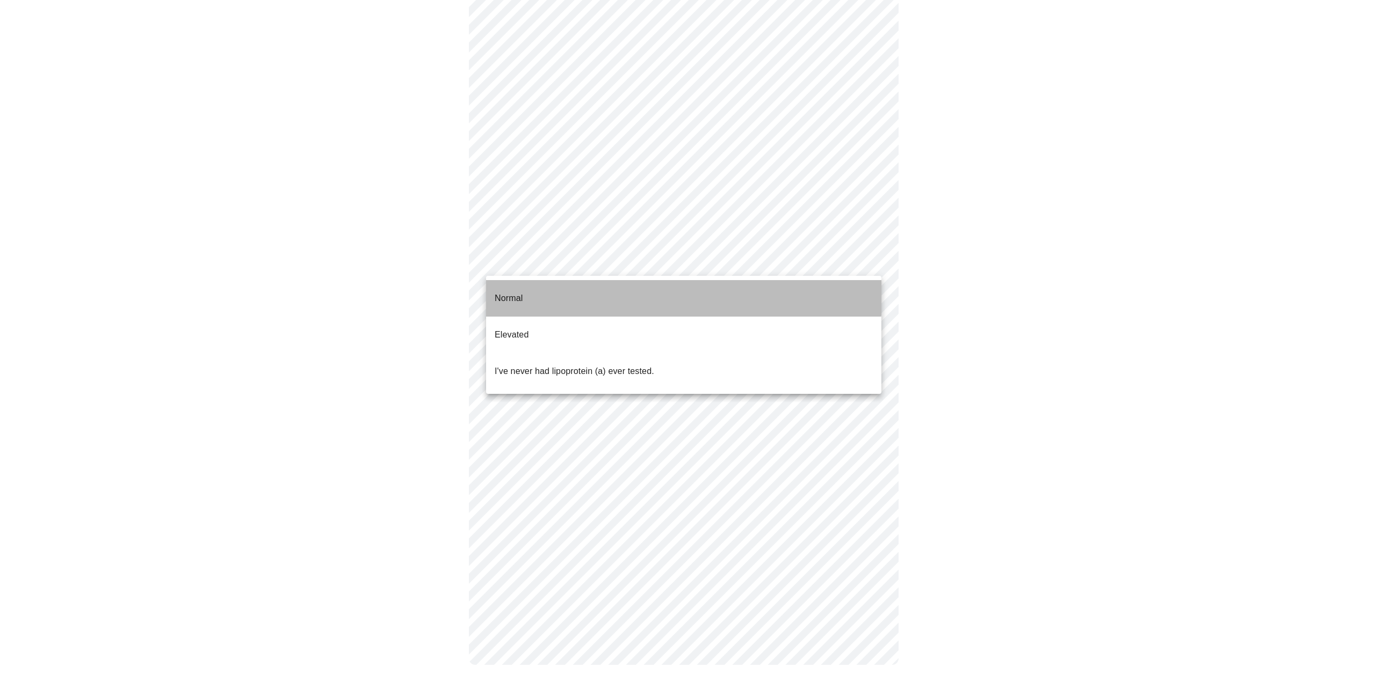
drag, startPoint x: 516, startPoint y: 287, endPoint x: 523, endPoint y: 303, distance: 17.6
click at [517, 292] on p "Normal" at bounding box center [509, 298] width 28 height 13
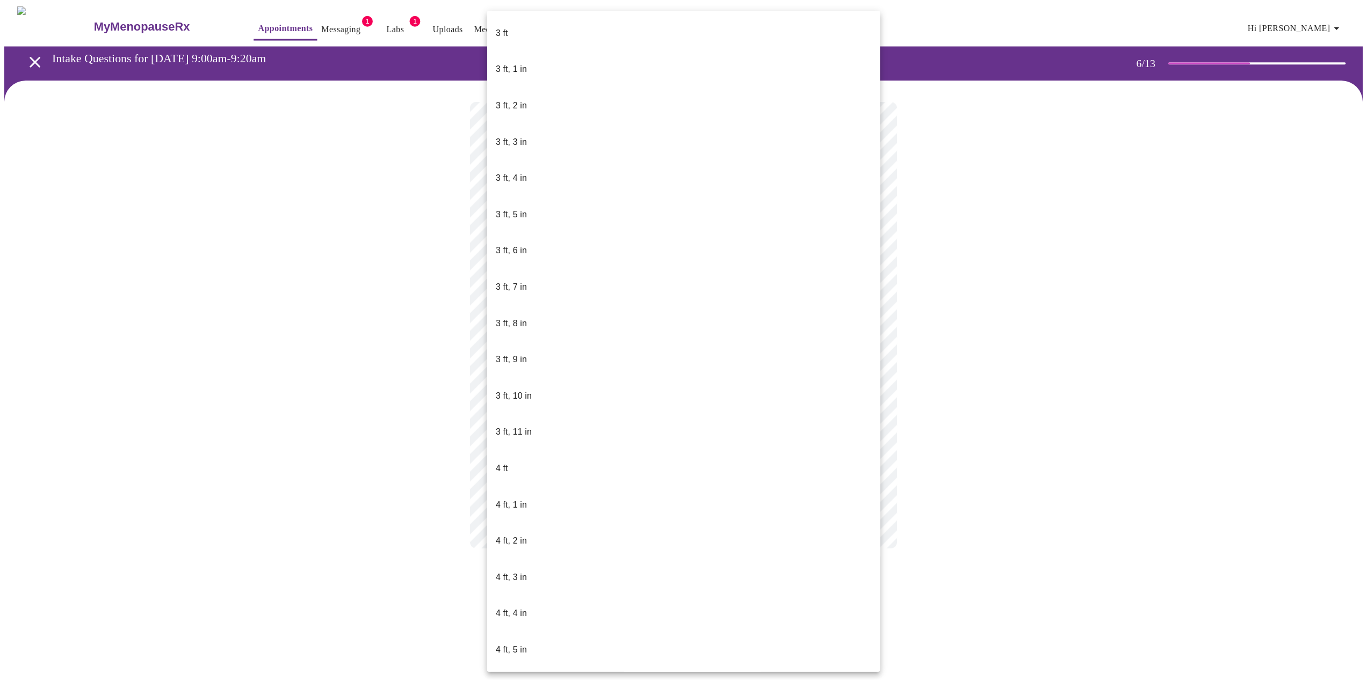
scroll to position [412, 0]
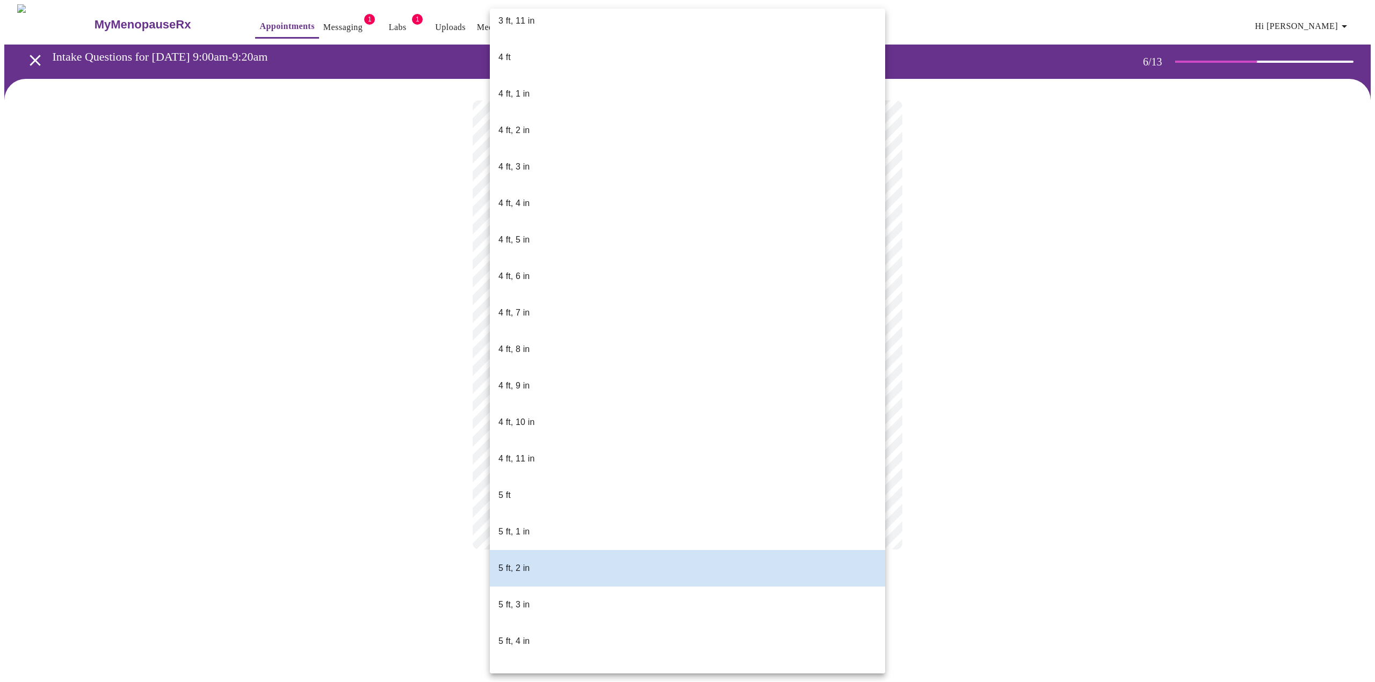
click at [564, 310] on body "MyMenopauseRx Appointments Messaging 1 Labs 1 Uploads Medications Community Ref…" at bounding box center [687, 287] width 1366 height 567
click at [935, 348] on div at bounding box center [687, 341] width 1375 height 682
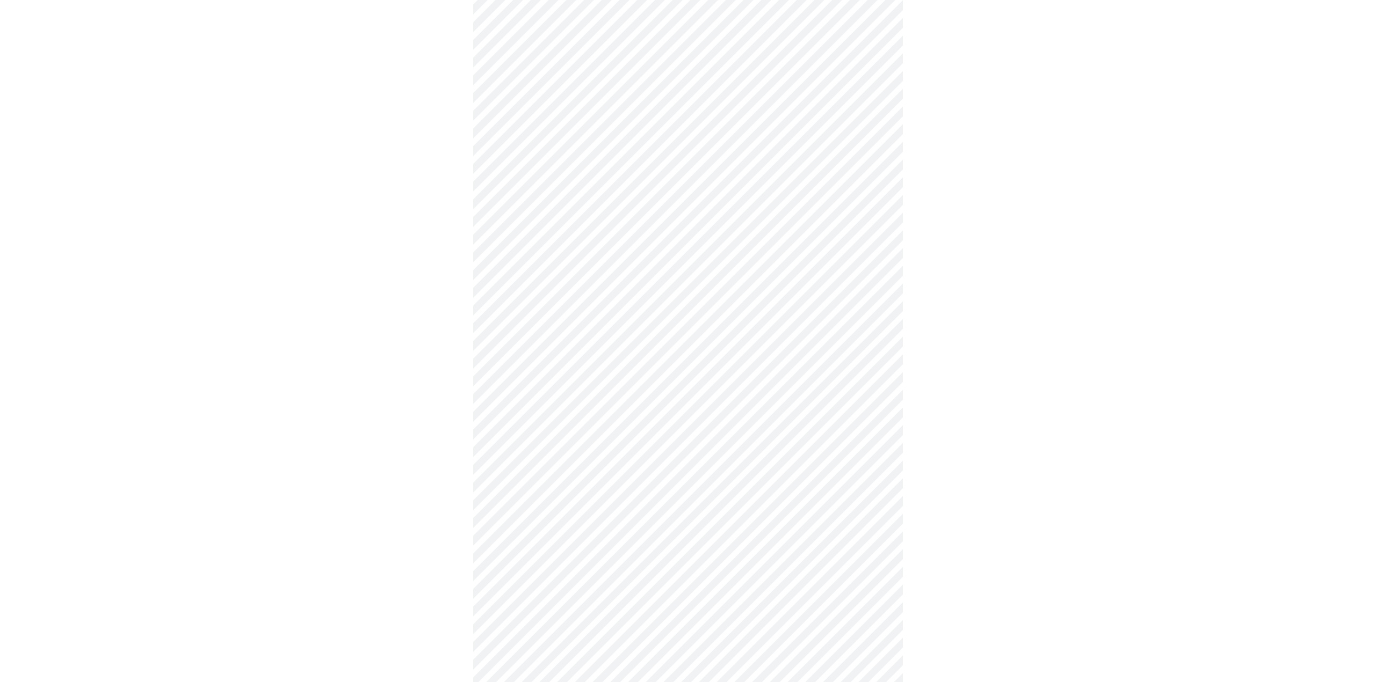
scroll to position [2738, 0]
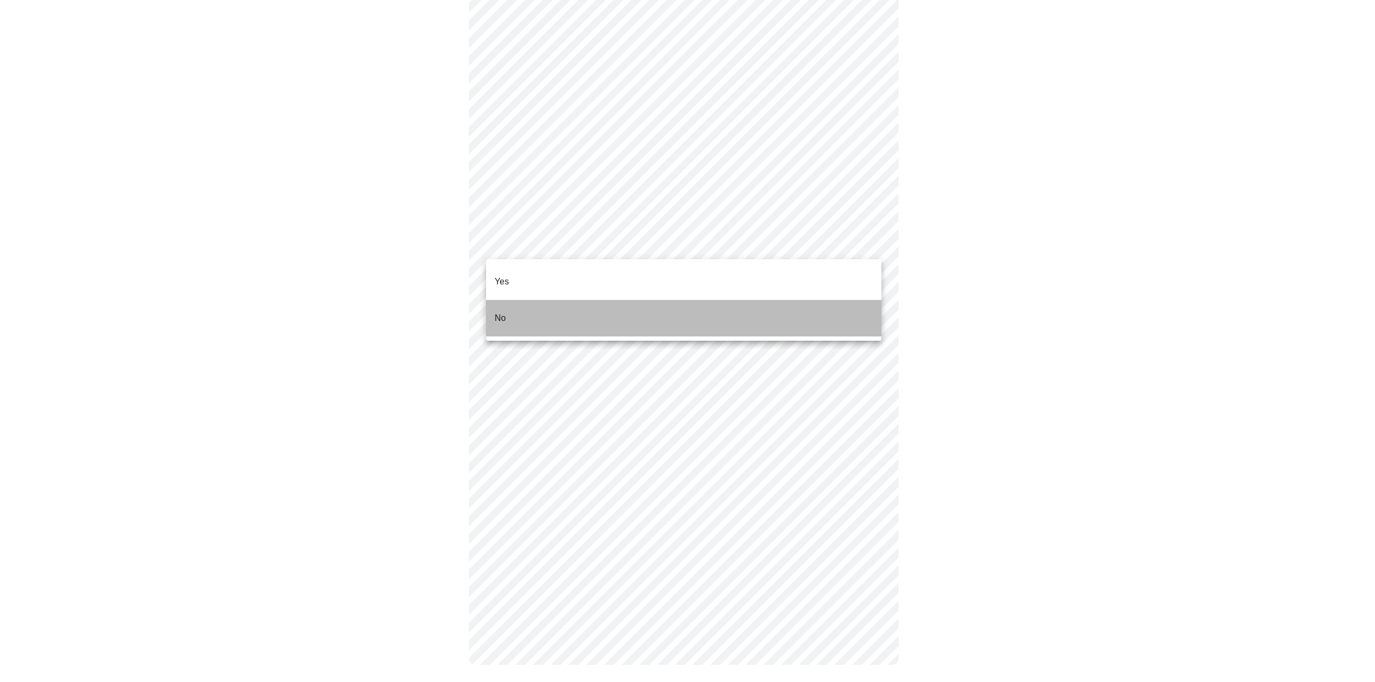
click at [515, 301] on li "No" at bounding box center [683, 318] width 395 height 37
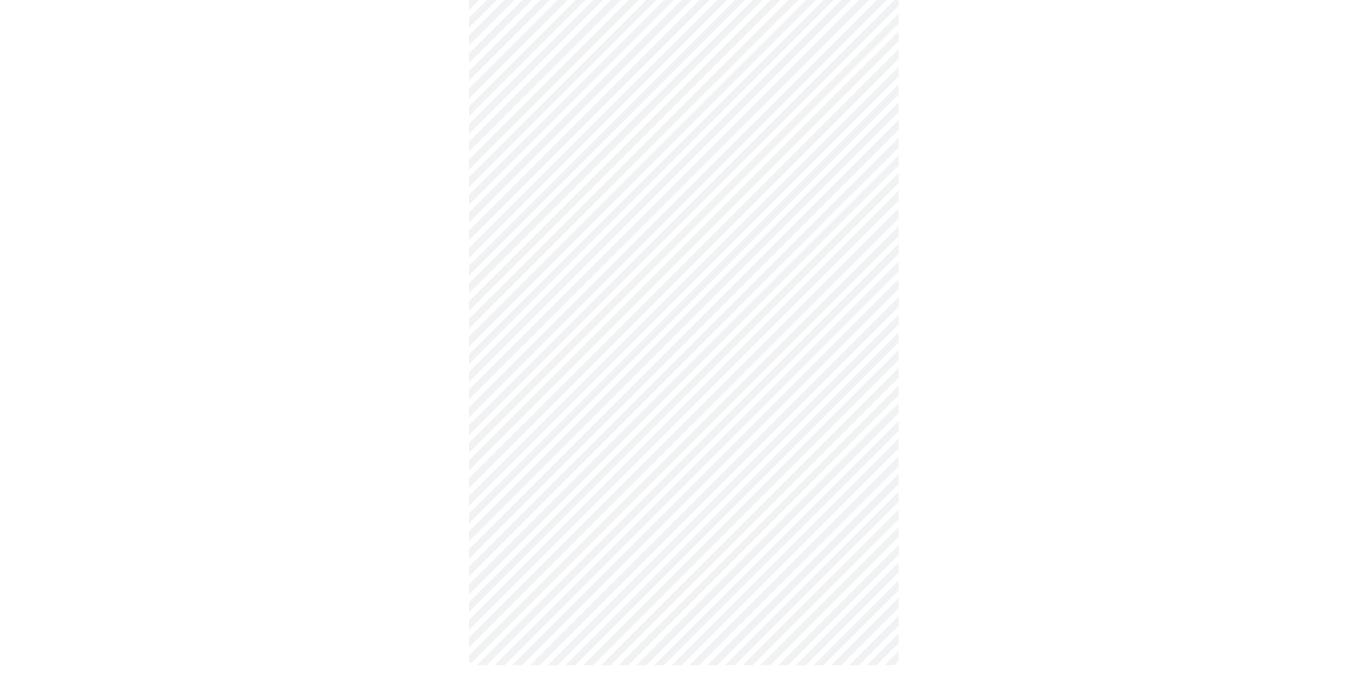
scroll to position [225, 0]
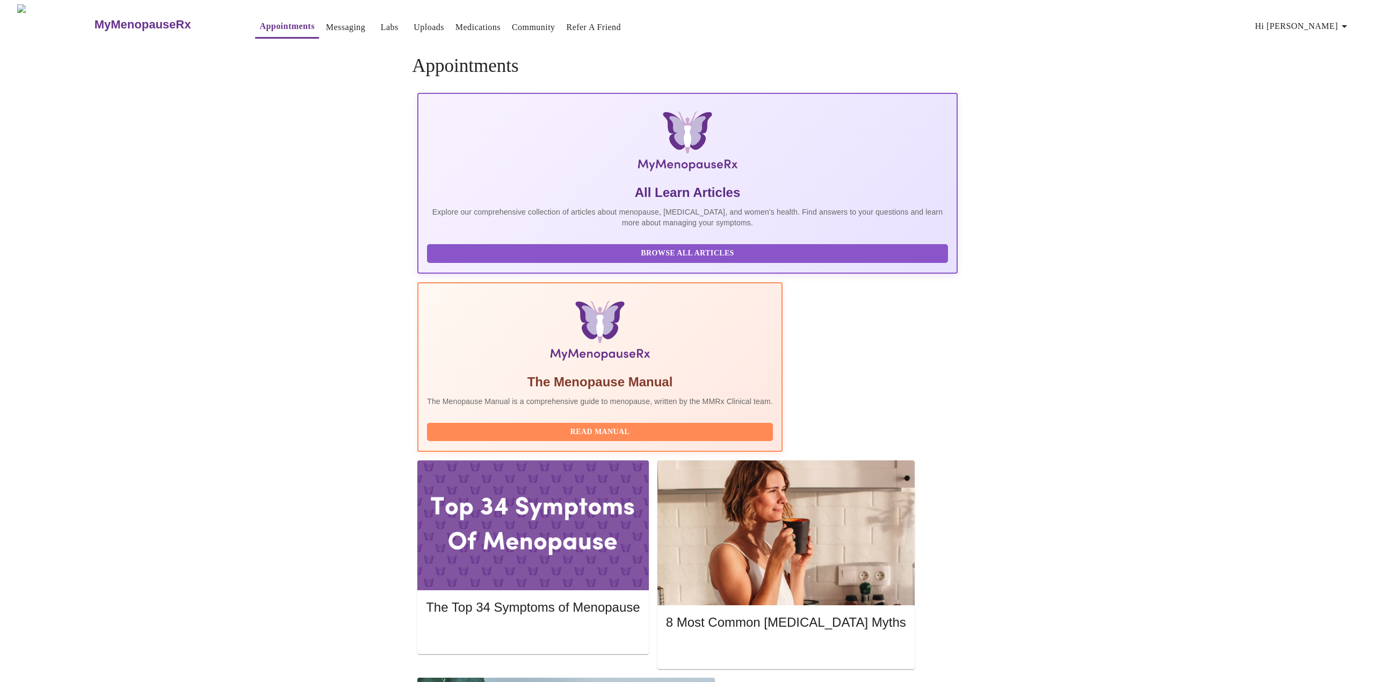
click at [859, 627] on div "MyMenopauseRx Appointments Messaging Labs Uploads Medications Community Refer a…" at bounding box center [687, 601] width 1366 height 1194
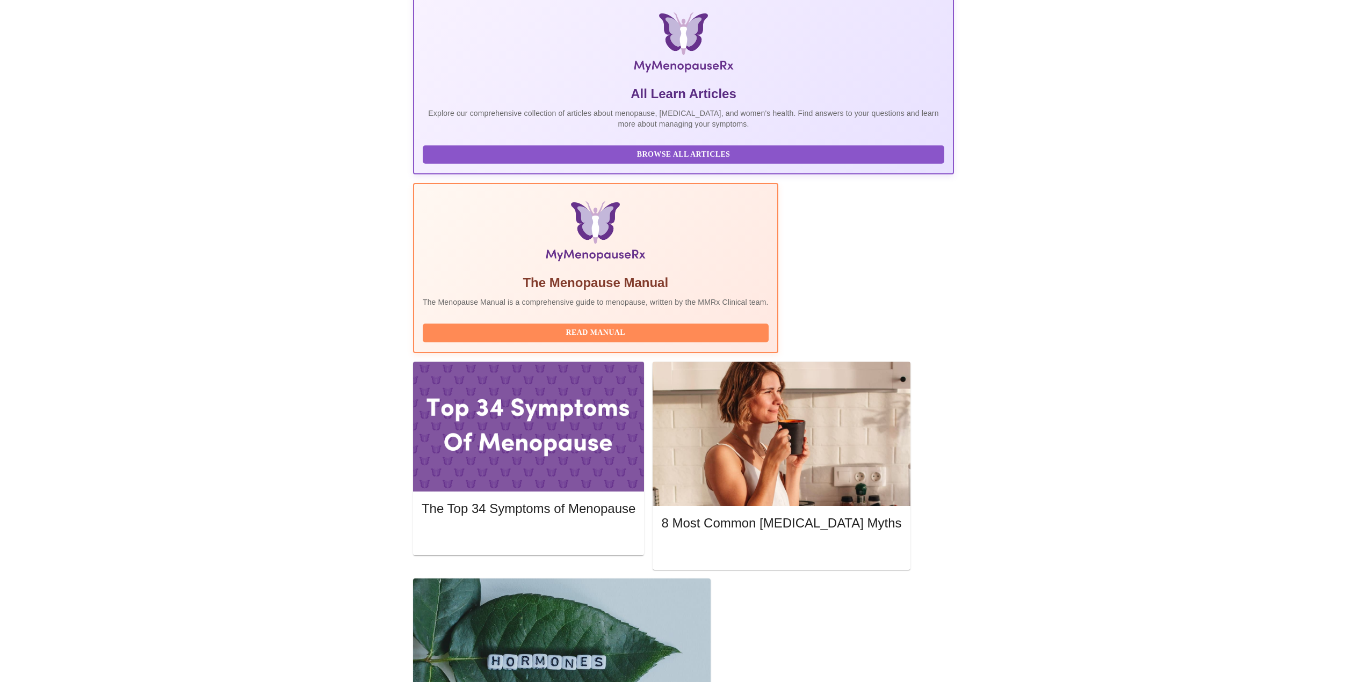
scroll to position [215, 0]
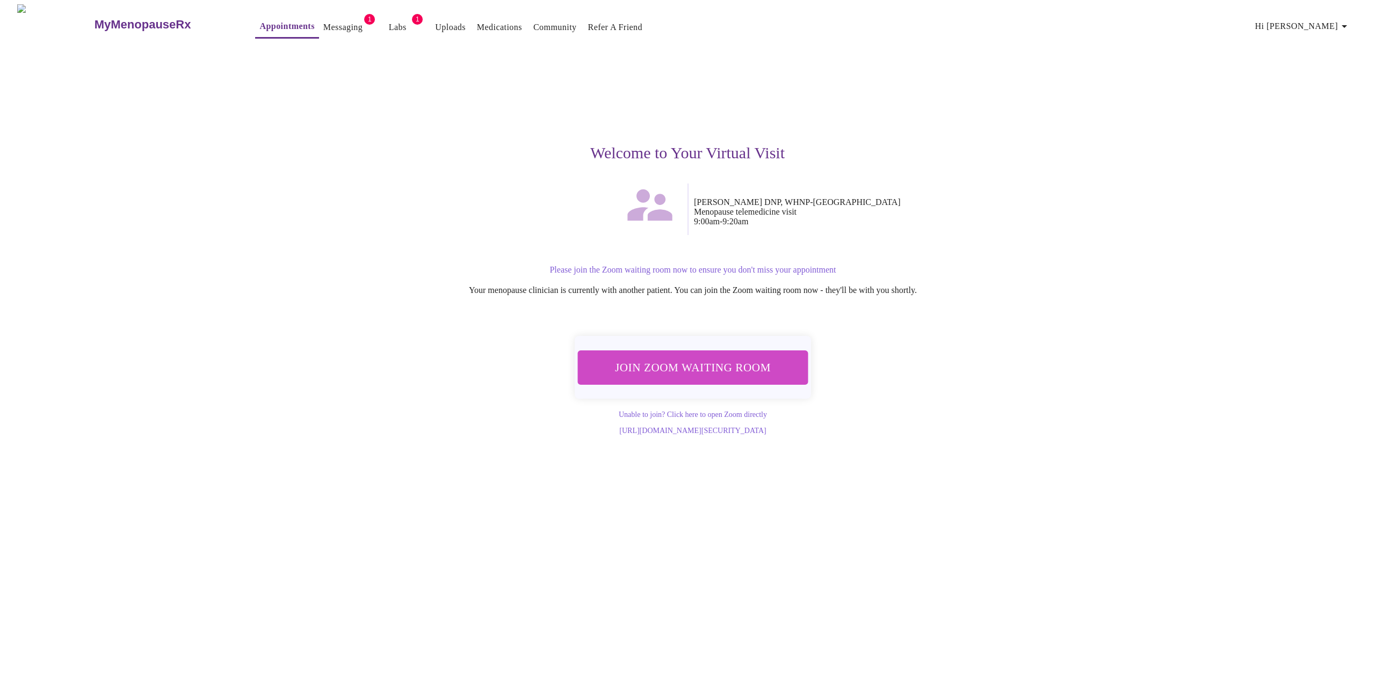
click at [650, 358] on span "Join Zoom Waiting Room" at bounding box center [693, 368] width 202 height 20
